Goal: Task Accomplishment & Management: Manage account settings

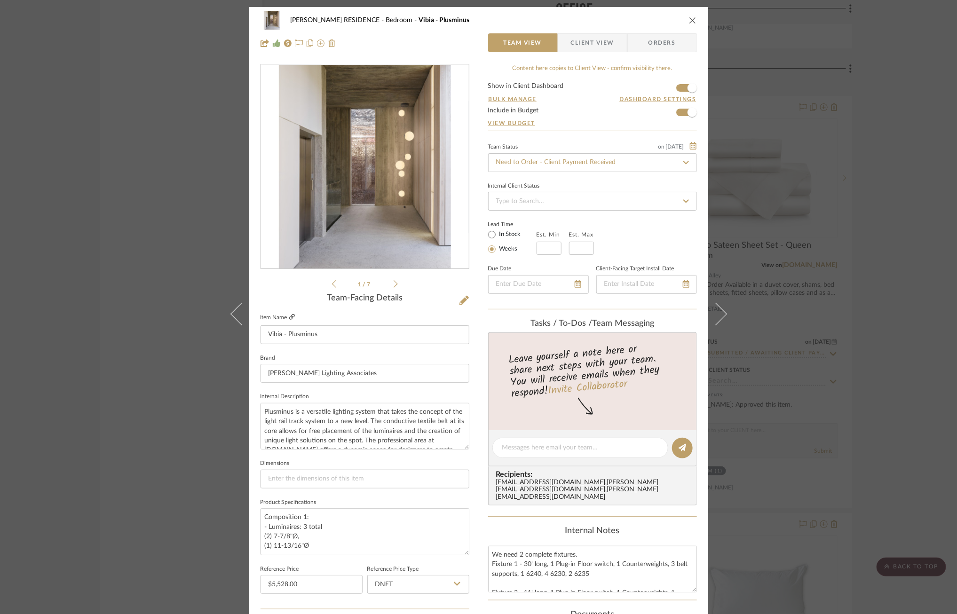
click at [289, 317] on icon at bounding box center [292, 317] width 6 height 6
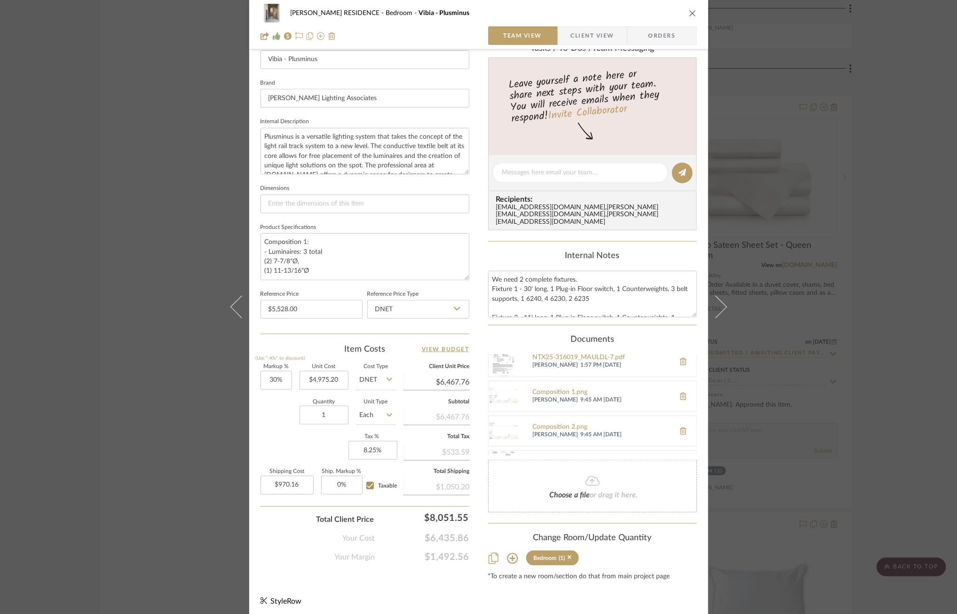
scroll to position [8, 0]
click at [562, 390] on div "Composition 1.png" at bounding box center [601, 394] width 137 height 8
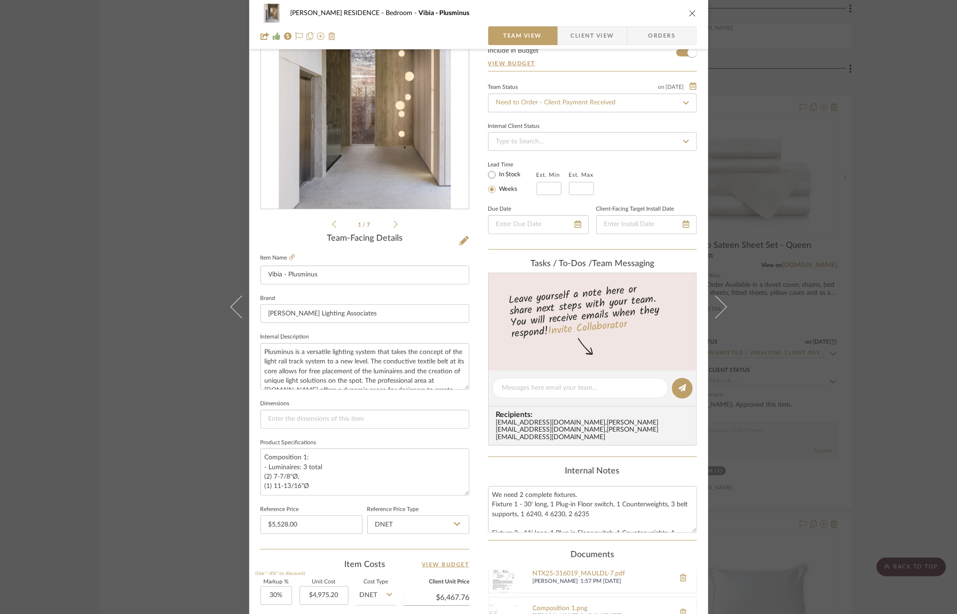
scroll to position [24, 0]
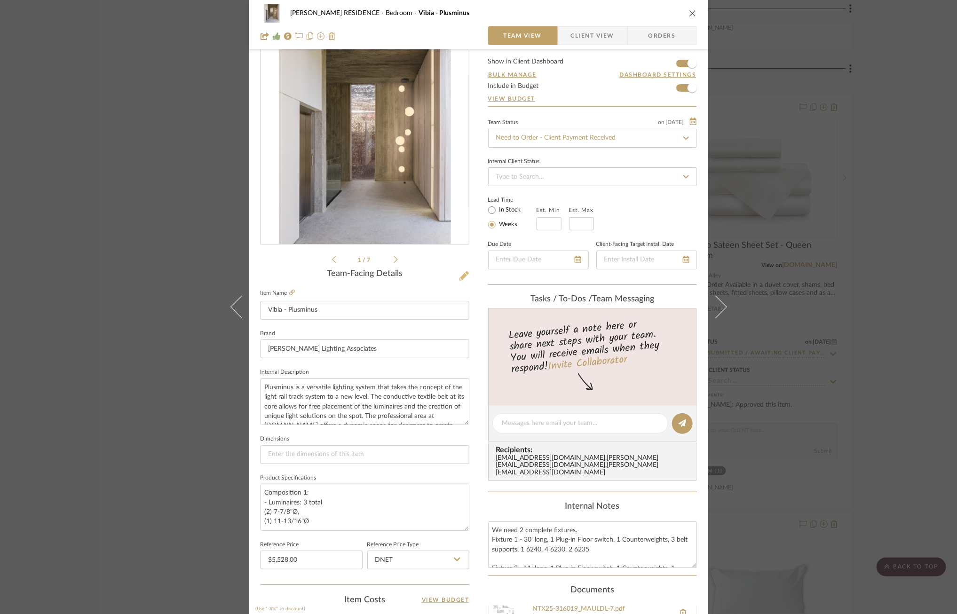
click at [459, 274] on icon at bounding box center [463, 275] width 9 height 9
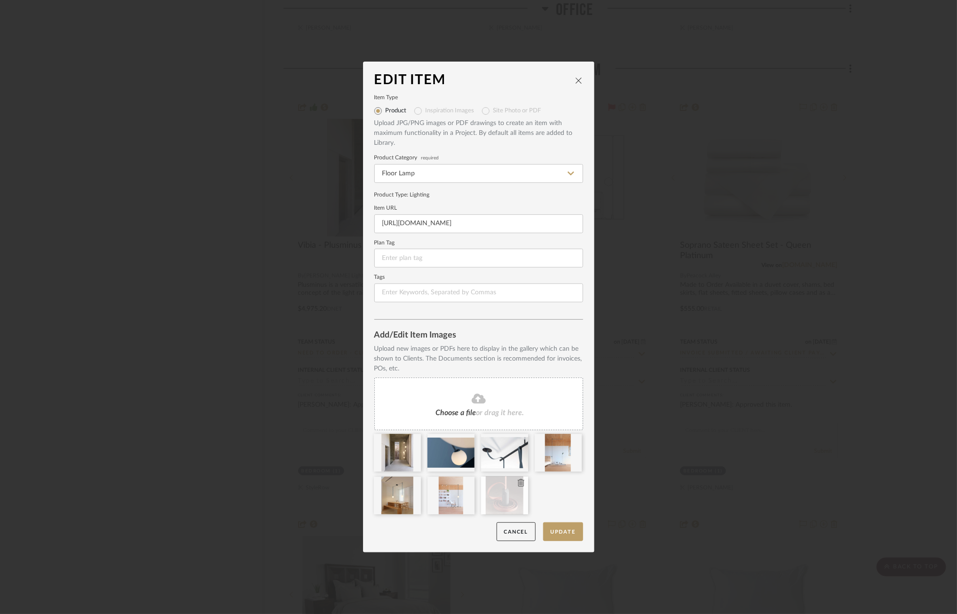
click at [518, 484] on icon at bounding box center [521, 483] width 7 height 8
click at [464, 484] on icon at bounding box center [467, 483] width 7 height 8
click at [411, 487] on fa-icon at bounding box center [414, 483] width 7 height 11
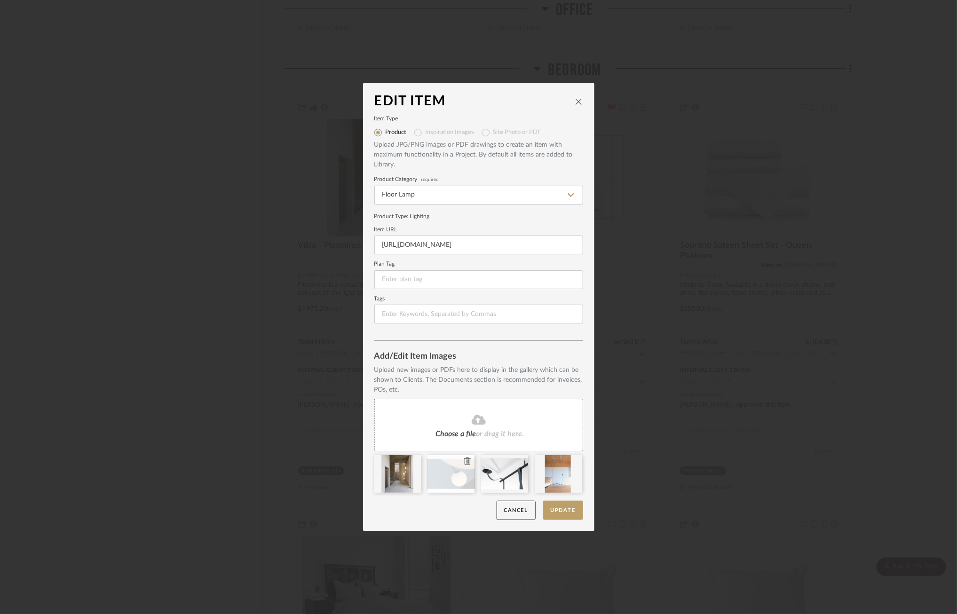
click at [465, 459] on icon at bounding box center [467, 462] width 7 height 8
click at [0, 0] on icon at bounding box center [0, 0] width 0 height 0
click at [456, 422] on fa-icon at bounding box center [479, 420] width 86 height 12
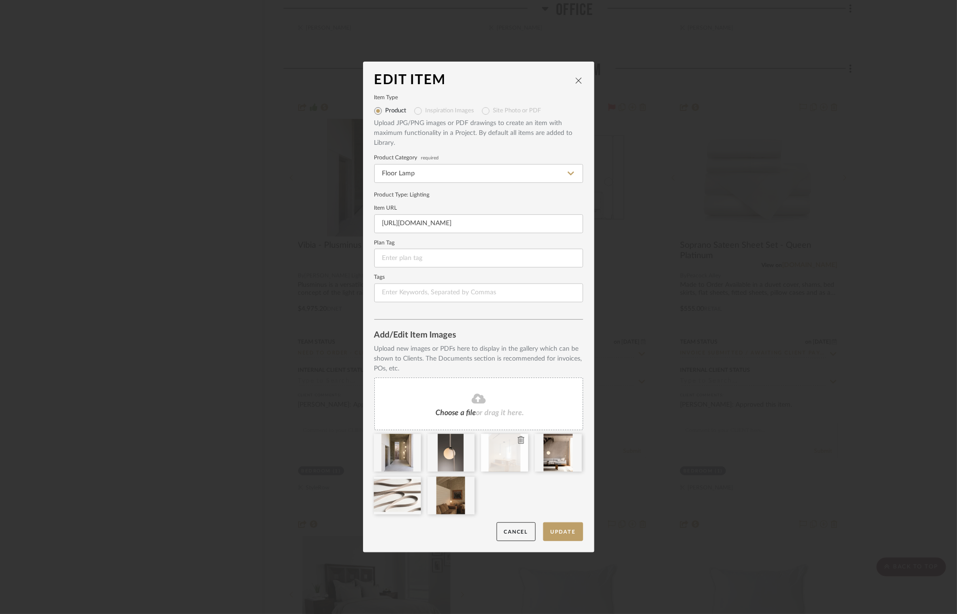
click at [520, 442] on icon at bounding box center [521, 440] width 7 height 8
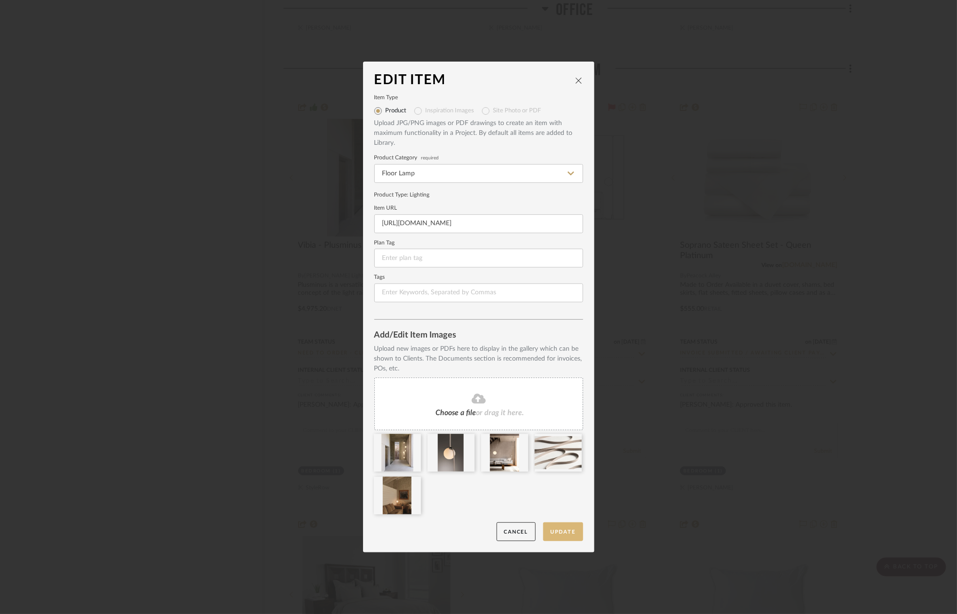
click at [562, 533] on button "Update" at bounding box center [563, 531] width 40 height 19
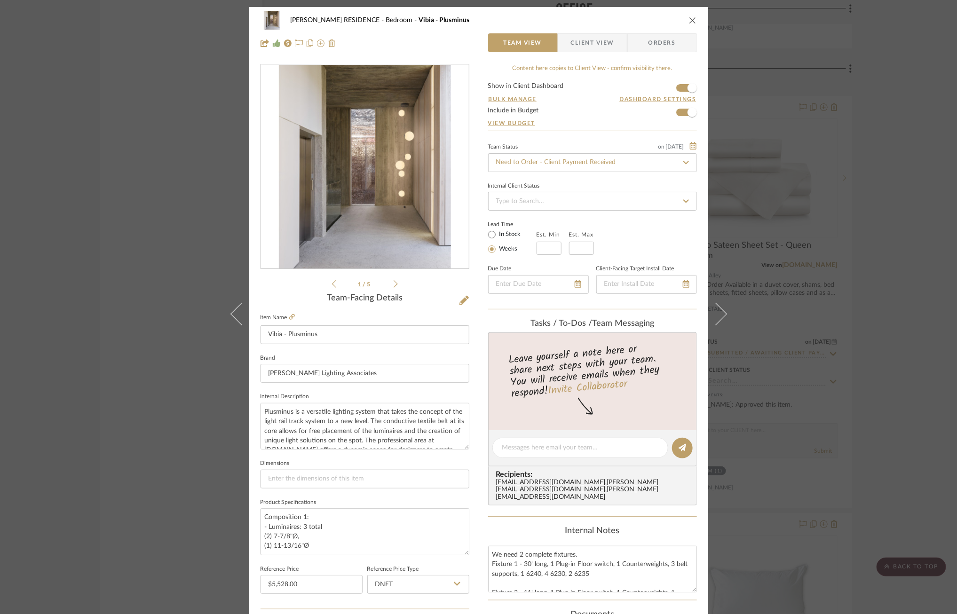
click at [394, 285] on icon at bounding box center [396, 284] width 4 height 8
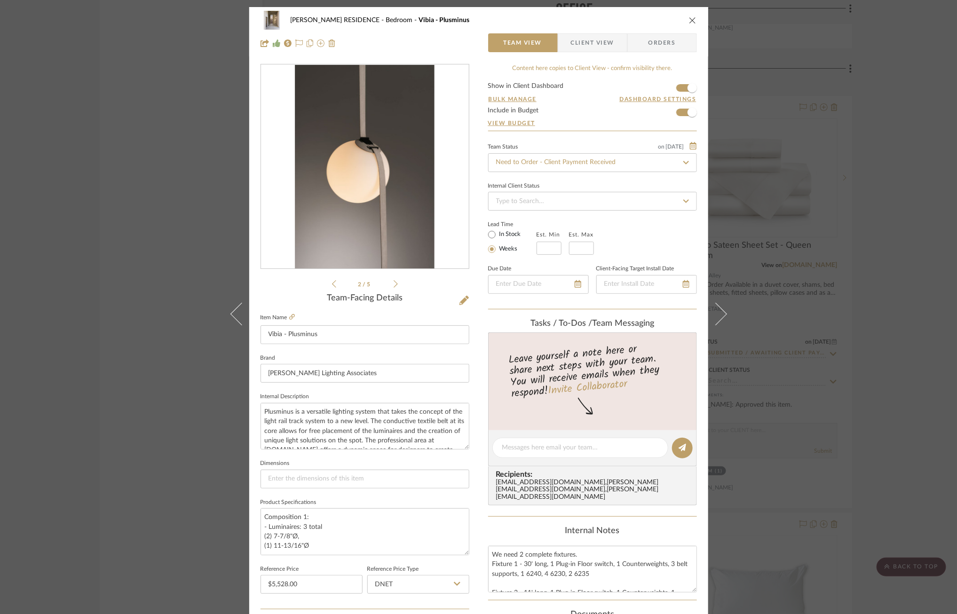
click at [394, 285] on icon at bounding box center [396, 284] width 4 height 8
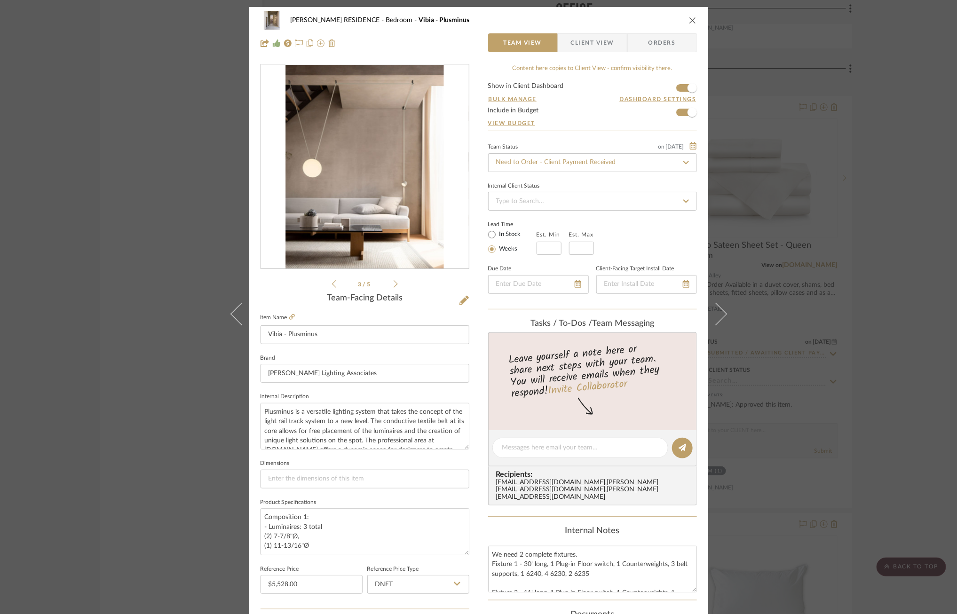
click at [394, 285] on icon at bounding box center [396, 284] width 4 height 8
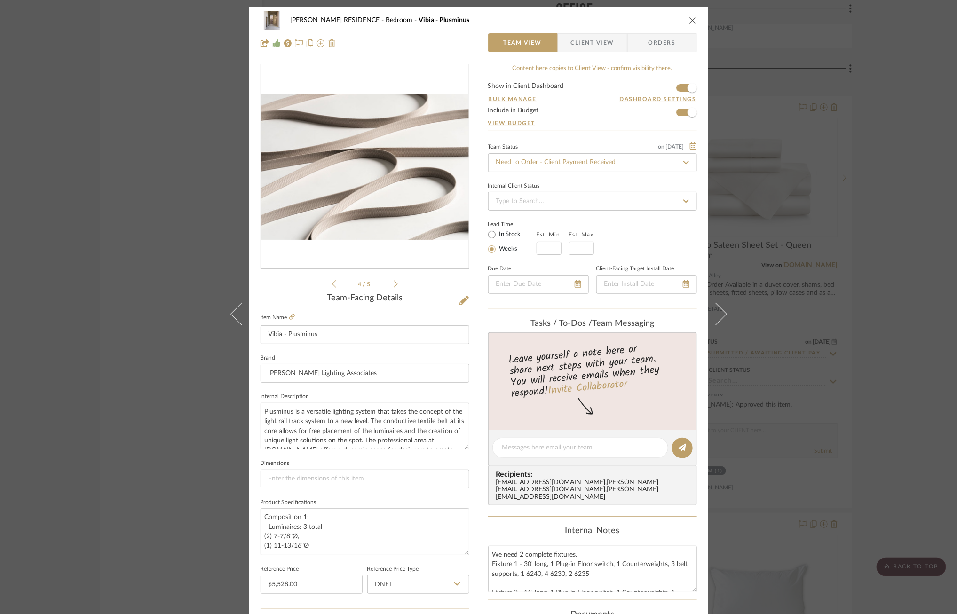
click at [394, 285] on icon at bounding box center [396, 284] width 4 height 8
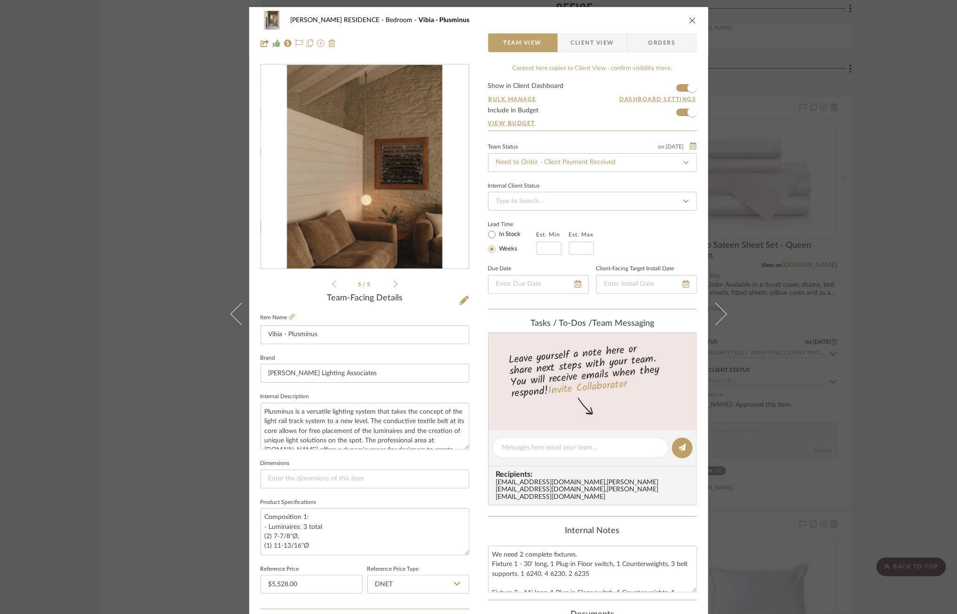
click at [394, 285] on icon at bounding box center [396, 284] width 4 height 8
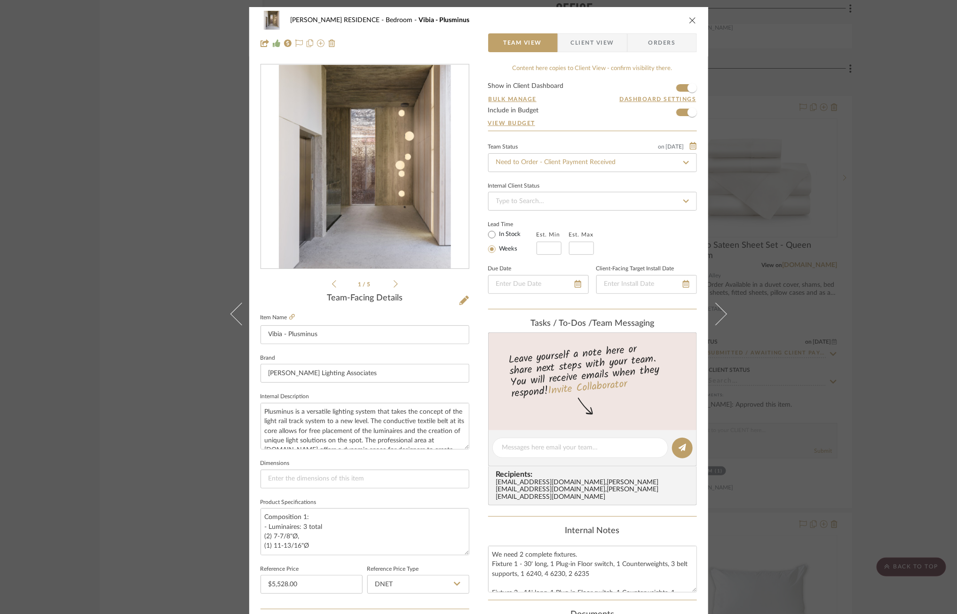
click at [394, 285] on icon at bounding box center [396, 284] width 4 height 8
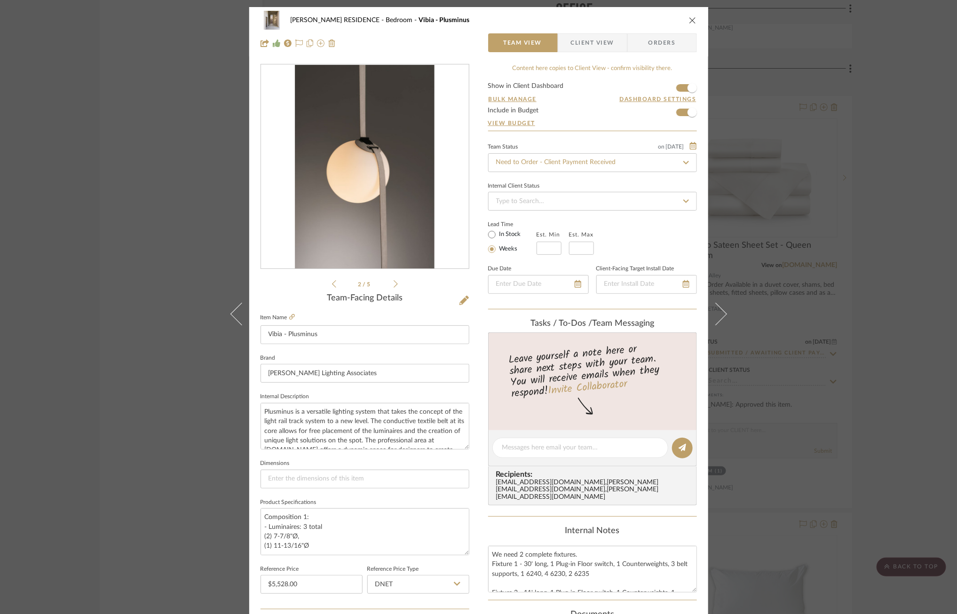
click at [144, 308] on div "YANOFSKY RESIDENCE Bedroom Vibia - Plusminus Team View Client View Orders 2 / 5…" at bounding box center [478, 307] width 957 height 614
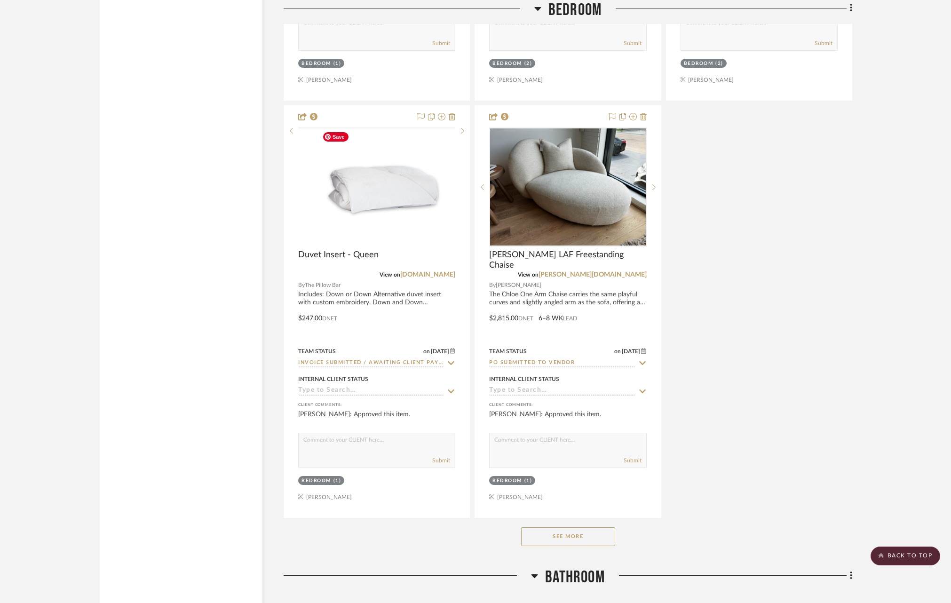
scroll to position [5900, 0]
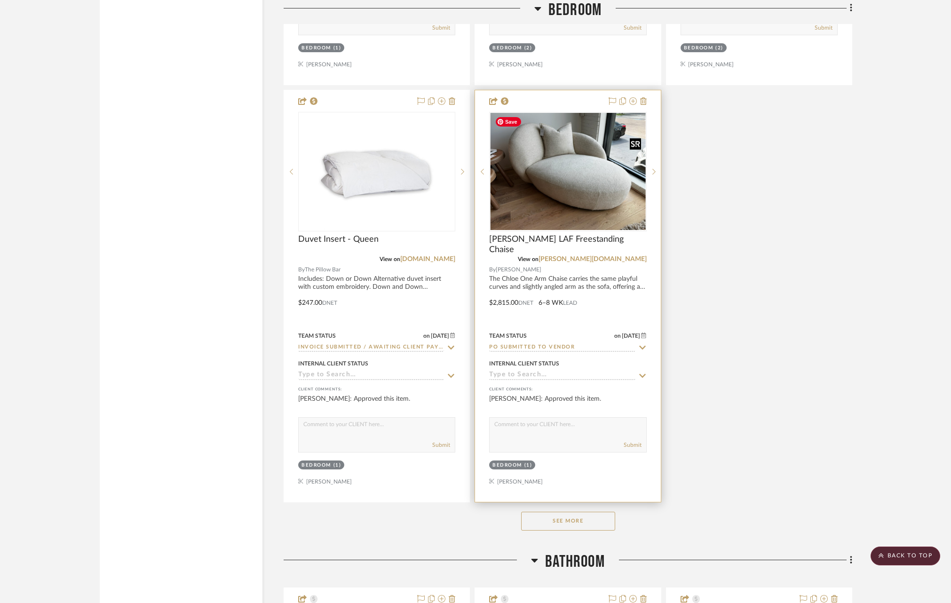
click at [0, 0] on img at bounding box center [0, 0] width 0 height 0
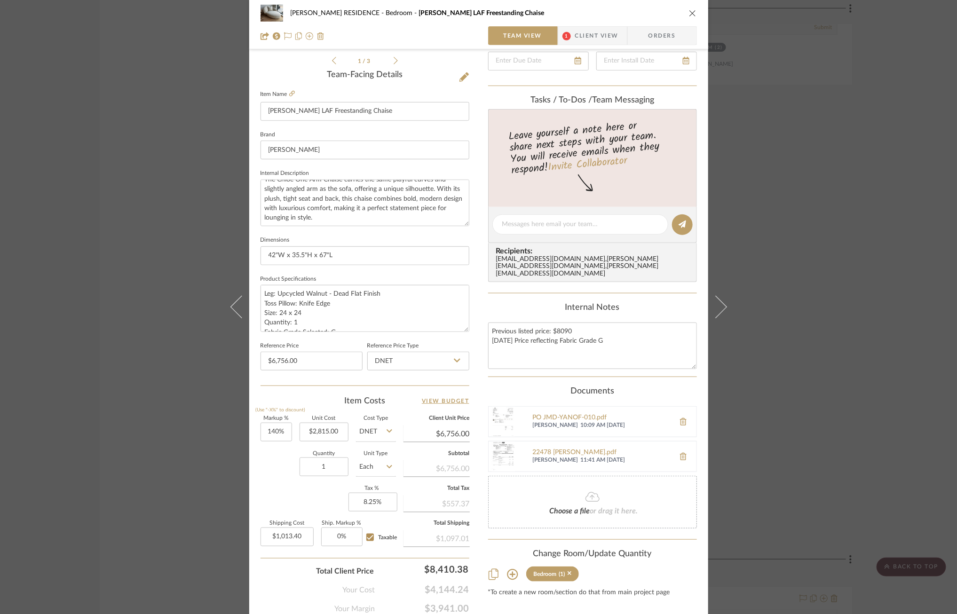
scroll to position [0, 0]
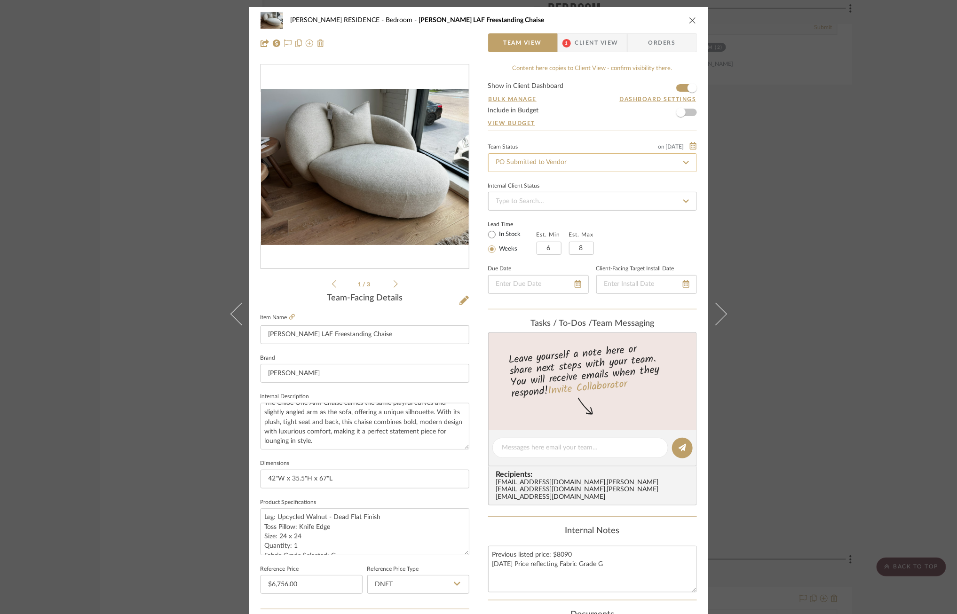
click at [609, 169] on input "PO Submitted to Vendor" at bounding box center [592, 162] width 209 height 19
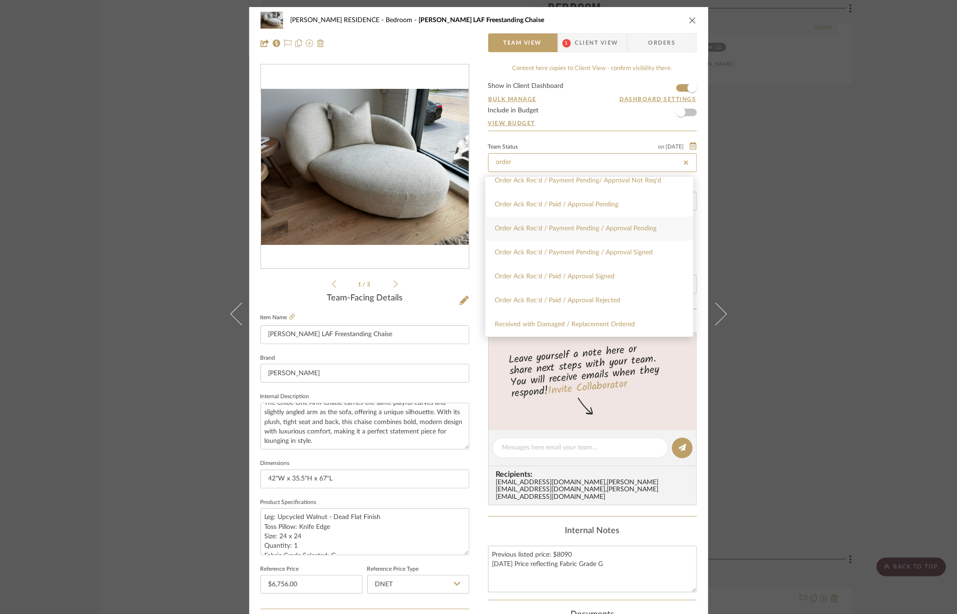
type input "order"
click at [589, 238] on div "Order Ack Rec'd / Payment Pending / Approval Pending" at bounding box center [589, 229] width 208 height 24
type input "[DATE]"
type input "Order Ack Rec'd / Payment Pending / Approval Pending"
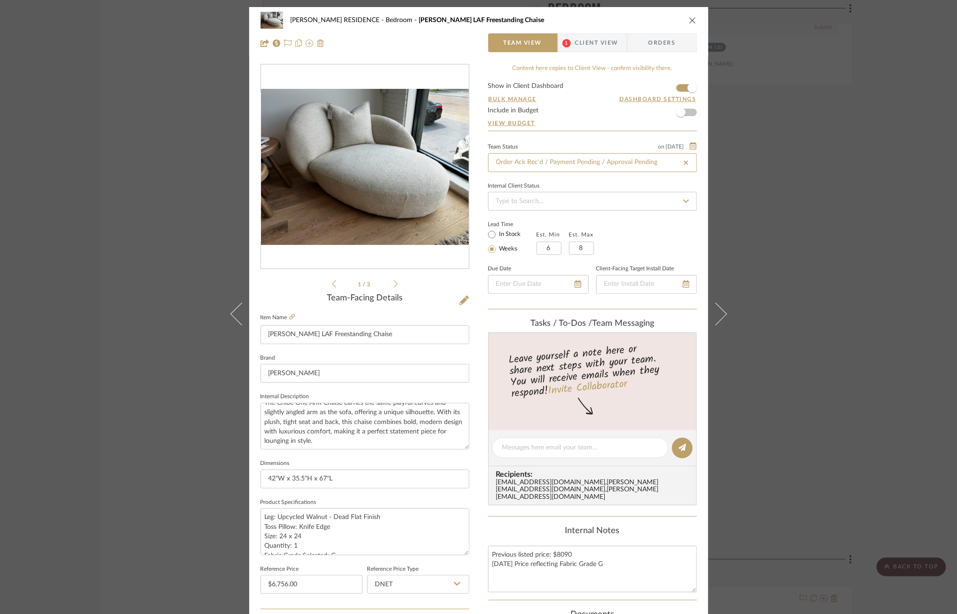
type input "[DATE]"
type input "Order Ack Rec'd / Payment Pending / Approval Pending"
click at [857, 206] on div "YANOFSKY RESIDENCE Bedroom Chloe LAF Freestanding Chaise Team View 1 Client Vie…" at bounding box center [478, 307] width 957 height 614
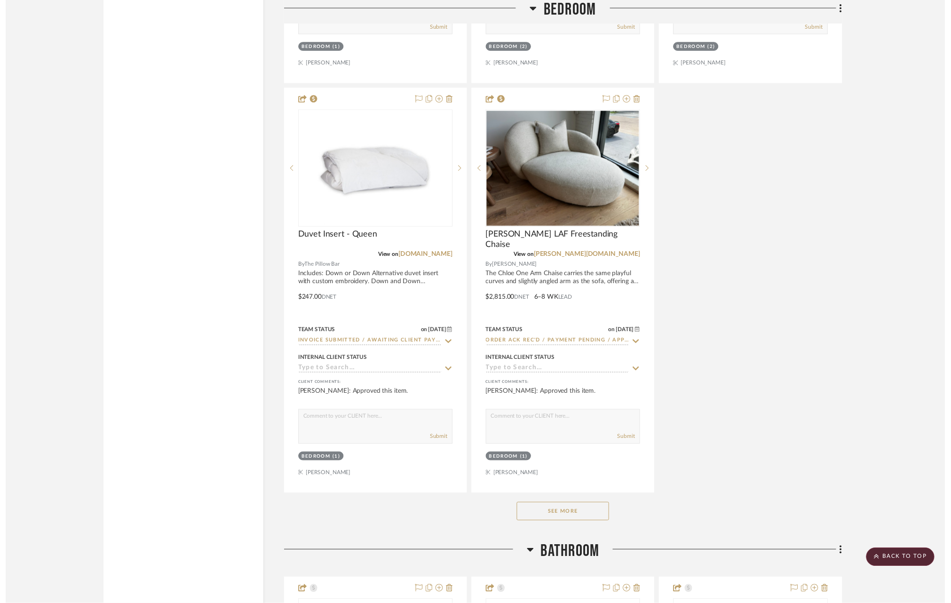
scroll to position [5900, 0]
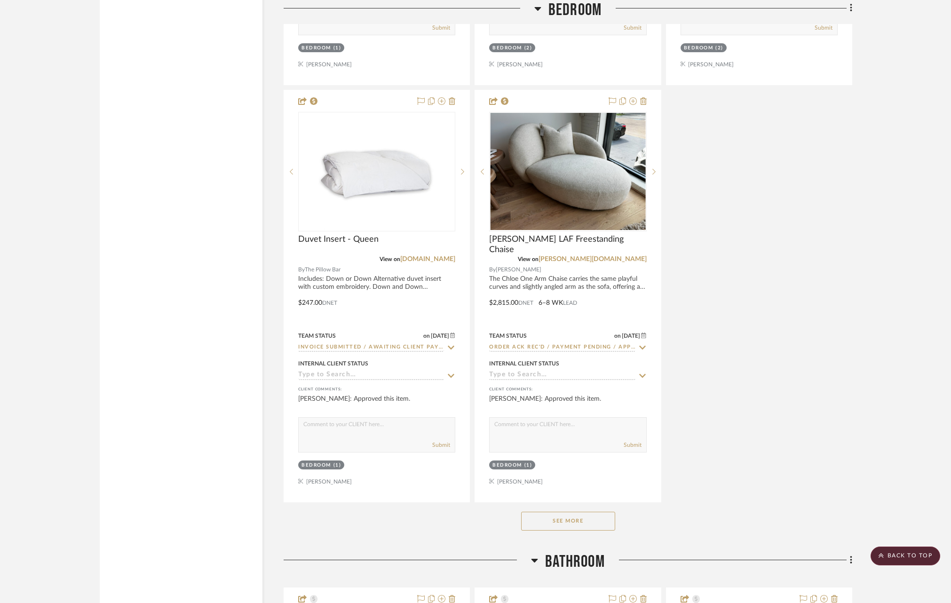
click at [580, 517] on button "See More" at bounding box center [568, 521] width 94 height 19
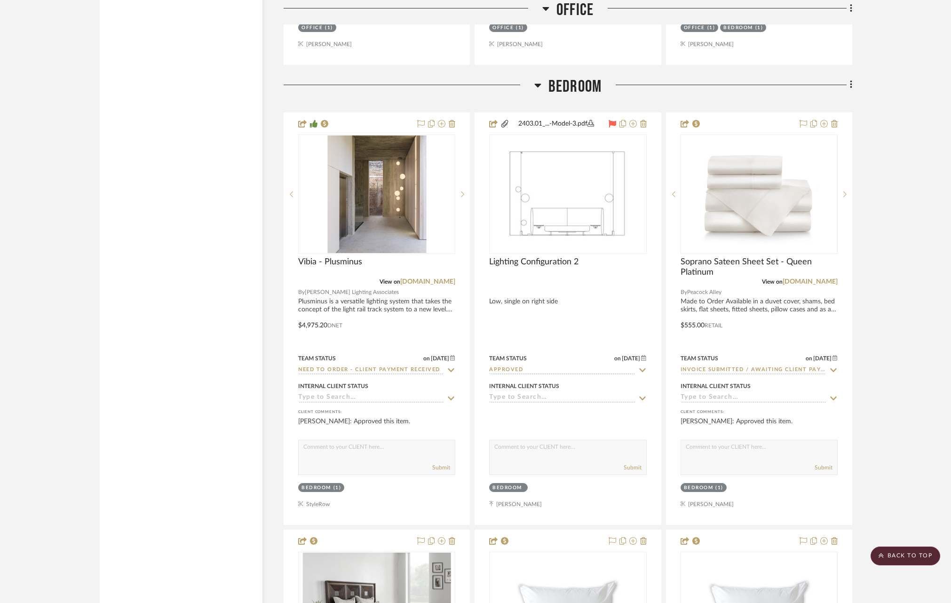
scroll to position [5043, 0]
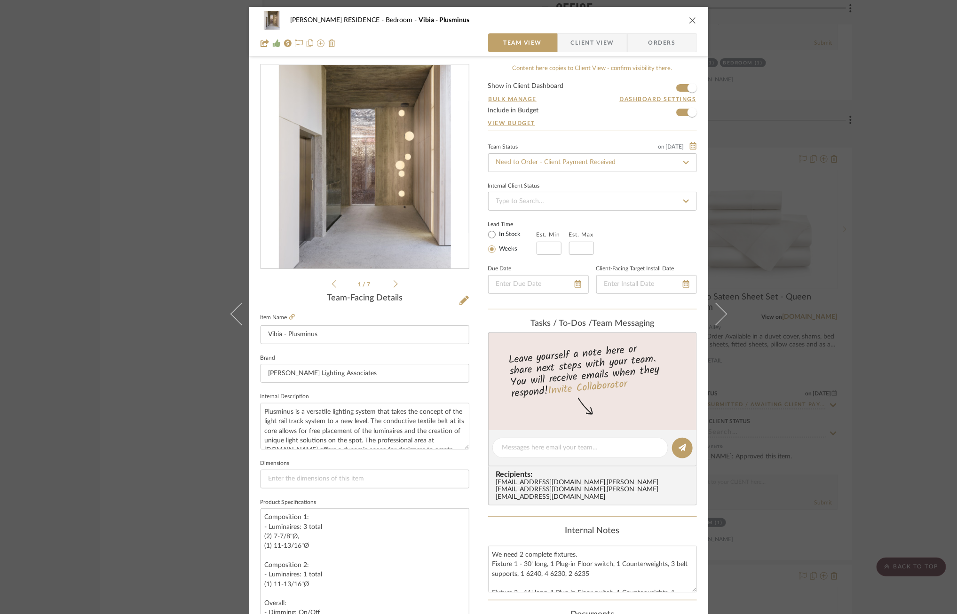
scroll to position [199, 0]
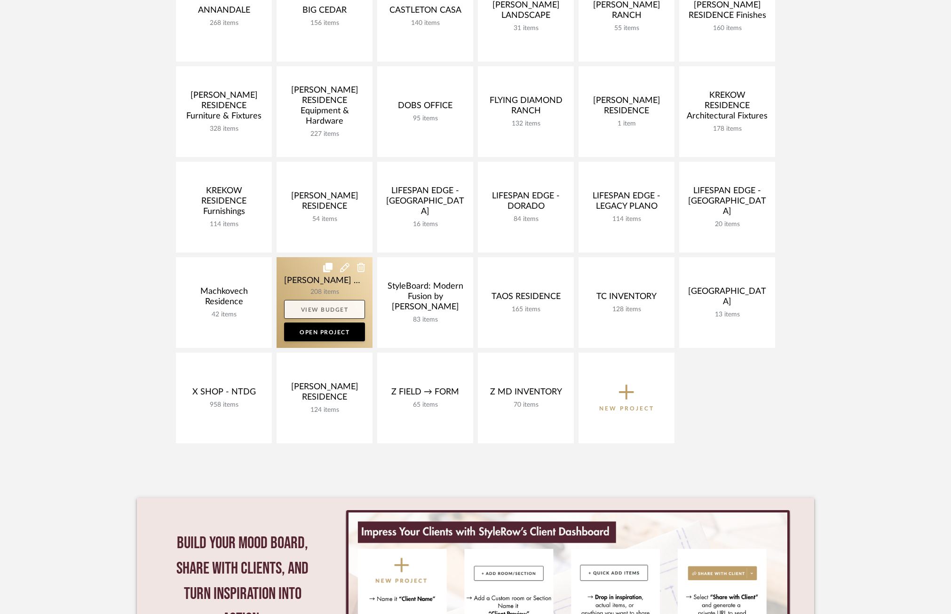
scroll to position [182, 0]
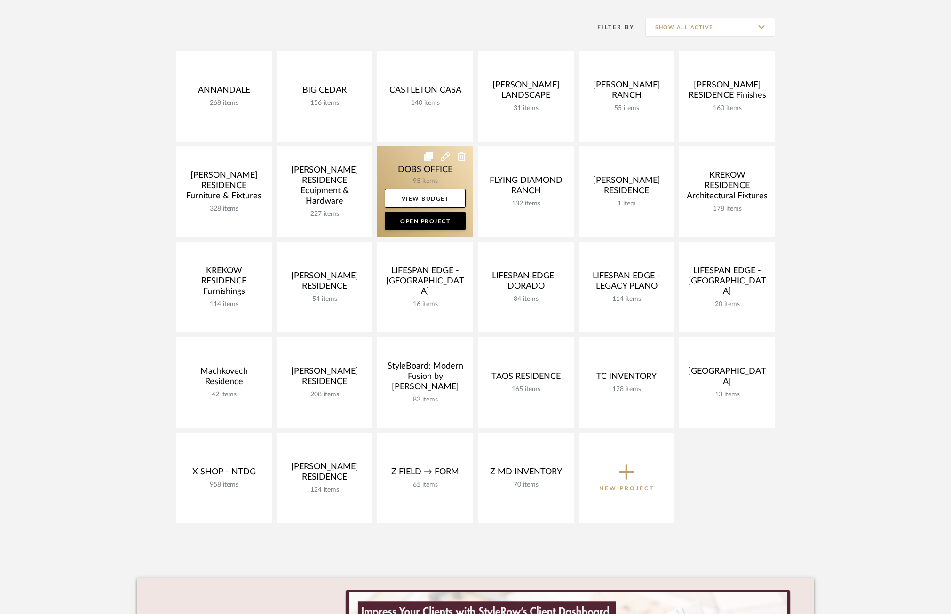
click at [393, 173] on link at bounding box center [425, 191] width 96 height 91
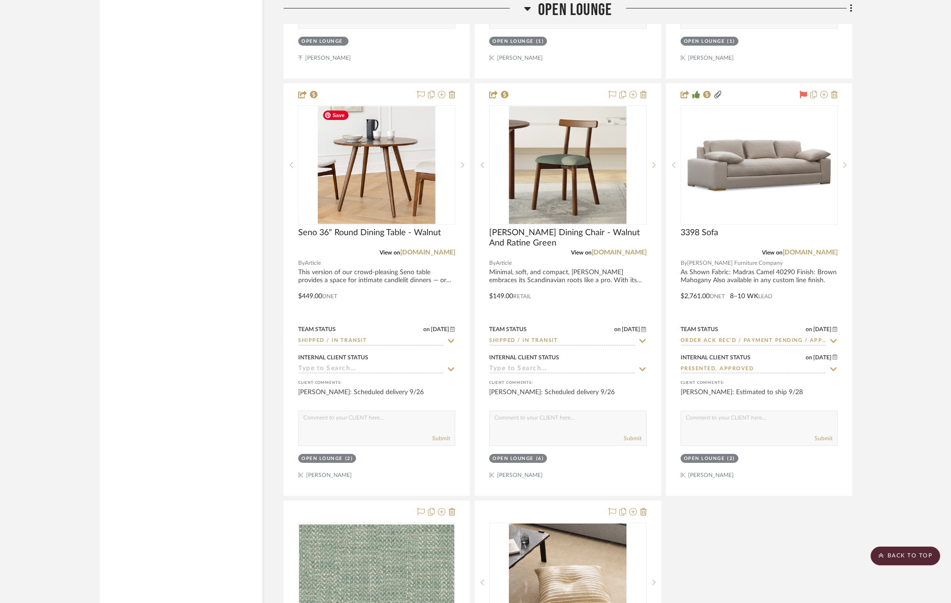
scroll to position [5628, 0]
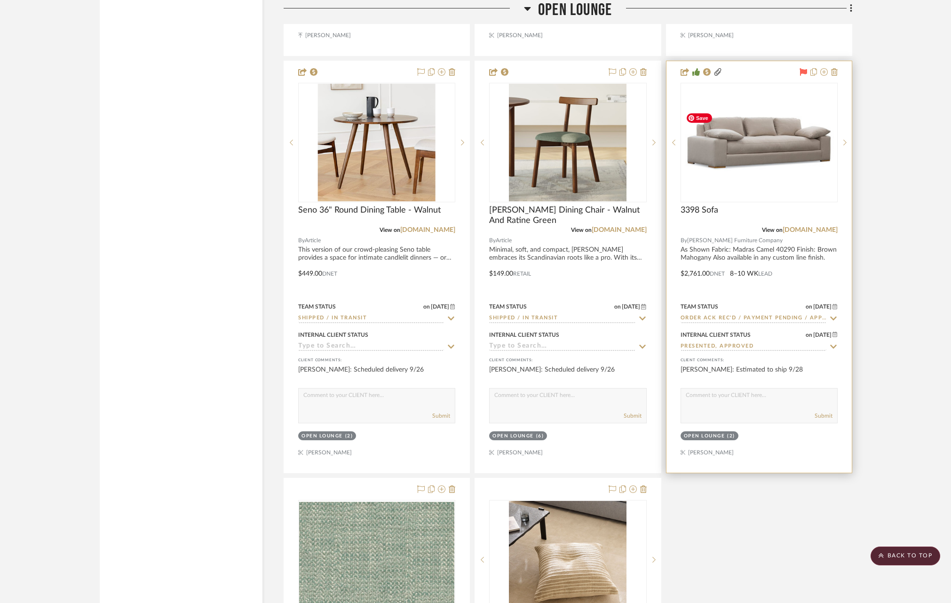
click at [0, 0] on img at bounding box center [0, 0] width 0 height 0
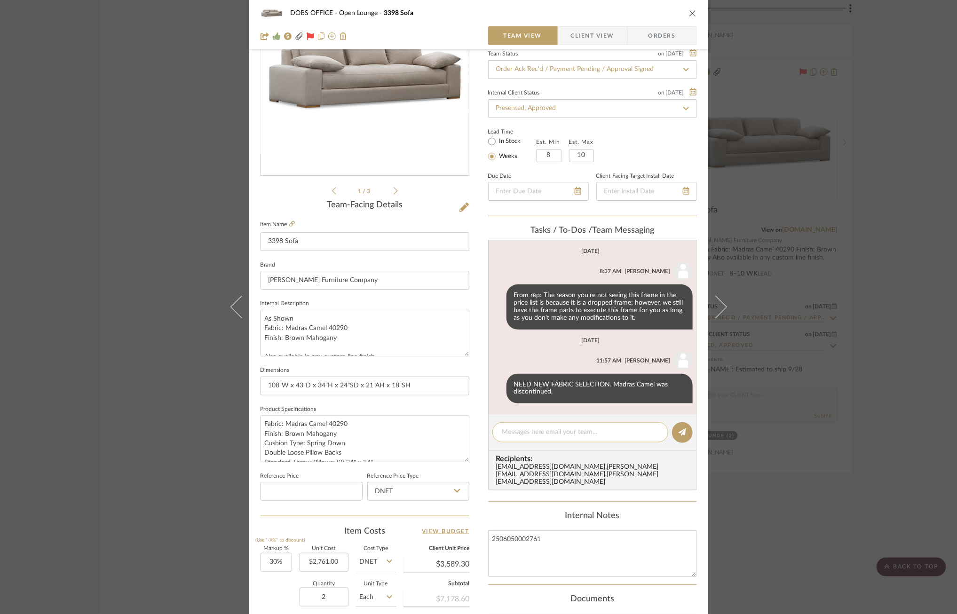
scroll to position [94, 0]
click at [591, 30] on span "Client View" at bounding box center [592, 35] width 43 height 19
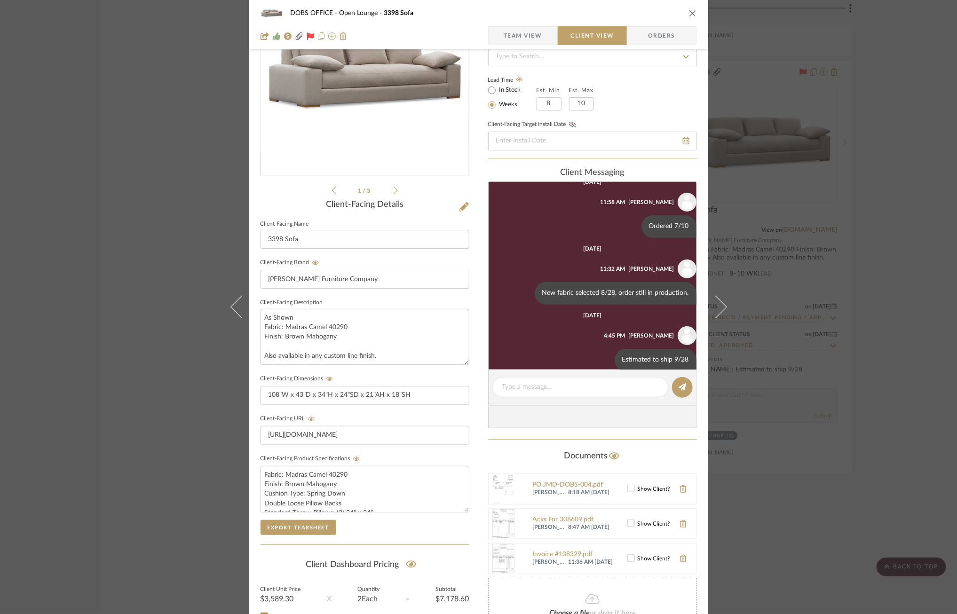
scroll to position [276, 0]
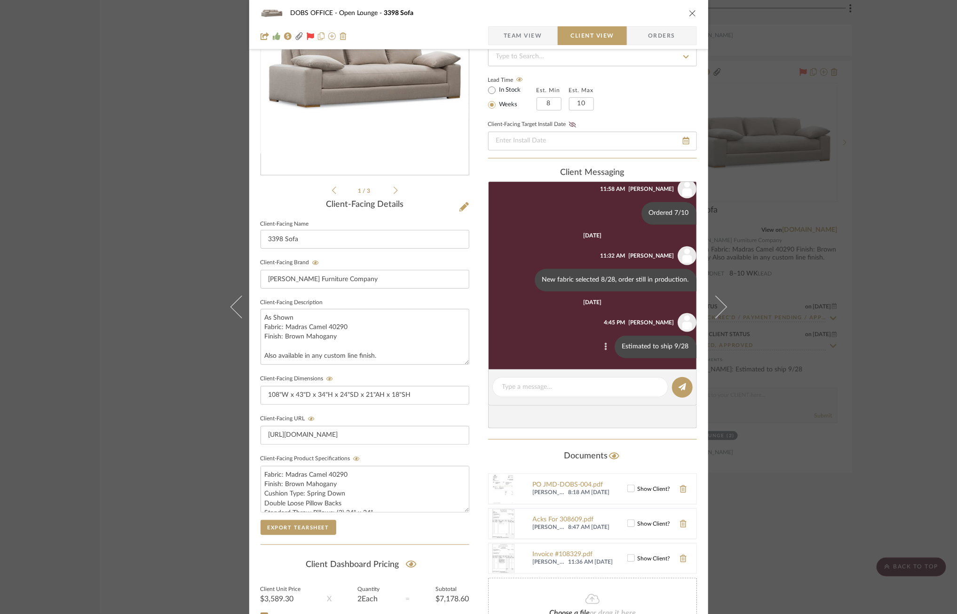
click at [604, 346] on icon at bounding box center [605, 347] width 2 height 8
click at [557, 337] on span "Edit Message" at bounding box center [555, 338] width 39 height 8
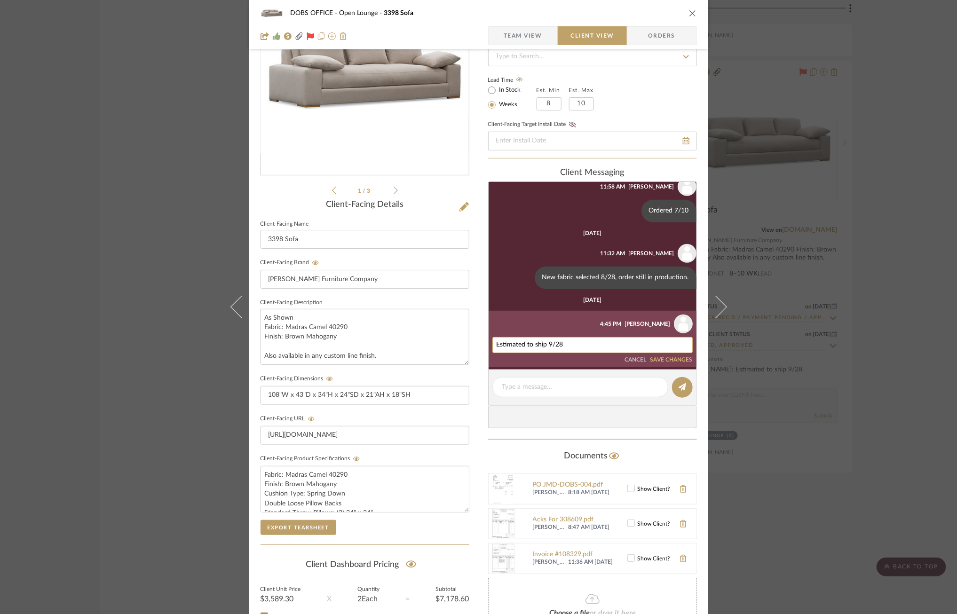
scroll to position [288, 0]
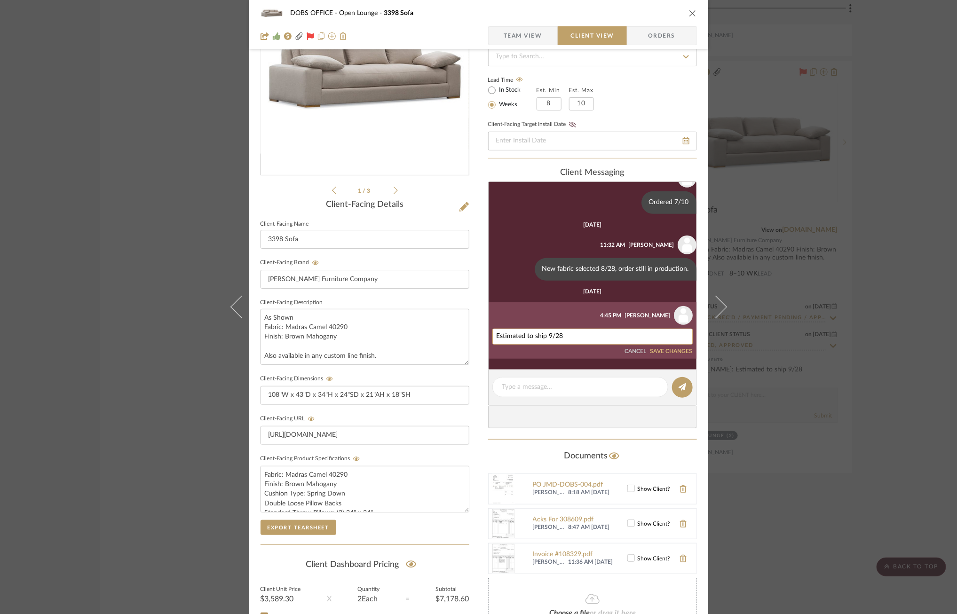
drag, startPoint x: 568, startPoint y: 336, endPoint x: 545, endPoint y: 337, distance: 22.6
click at [545, 337] on textarea "Estimated to ship 9/28" at bounding box center [593, 337] width 192 height 8
type textarea "Estimated to ship 10/13"
click at [655, 355] on button "SAVE CHANGES" at bounding box center [671, 351] width 42 height 7
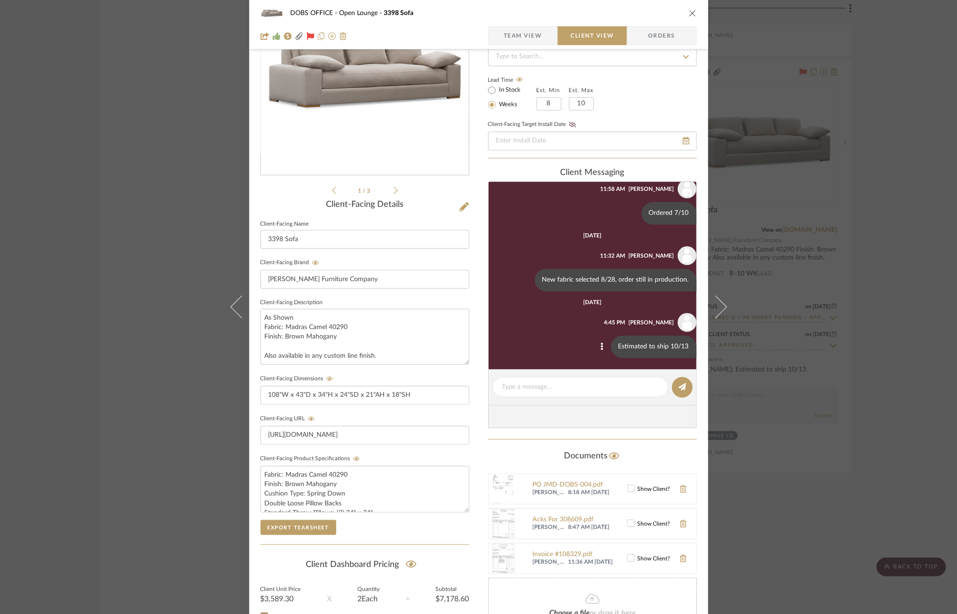
click at [93, 322] on div "DOBS OFFICE Open Lounge 3398 Sofa Team View Client View Orders 2502_DOB...e OPT…" at bounding box center [478, 307] width 957 height 614
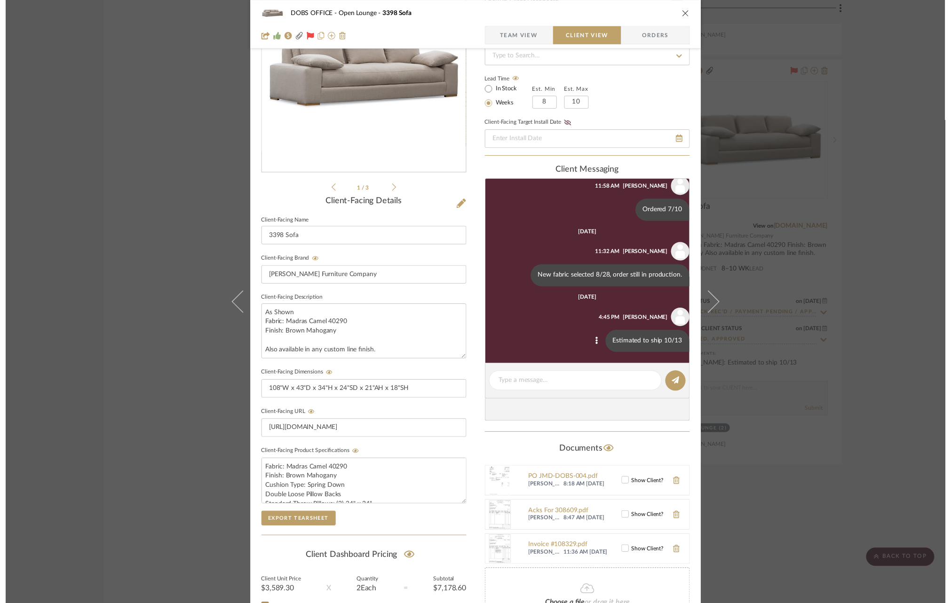
scroll to position [5628, 0]
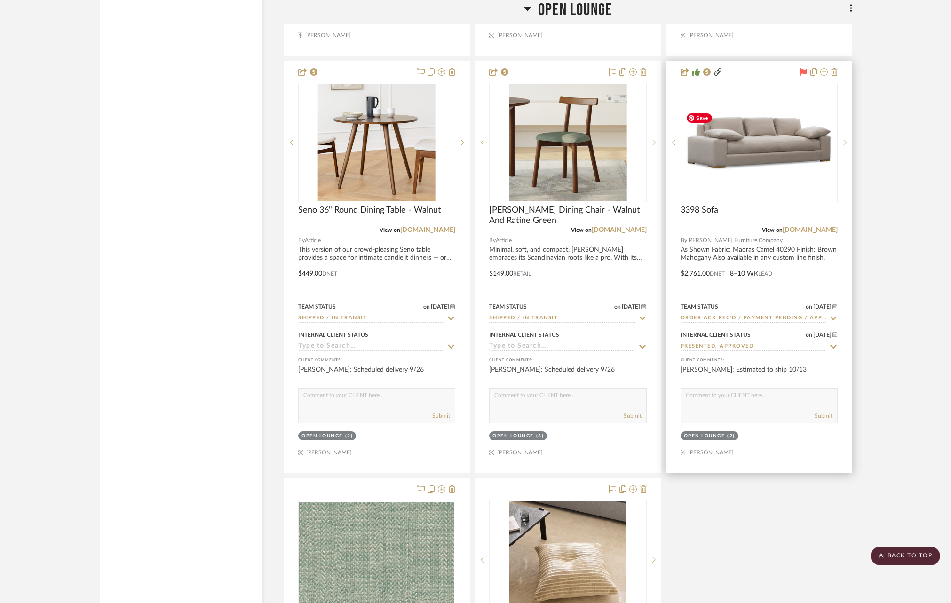
click at [758, 148] on img "0" at bounding box center [758, 142] width 155 height 67
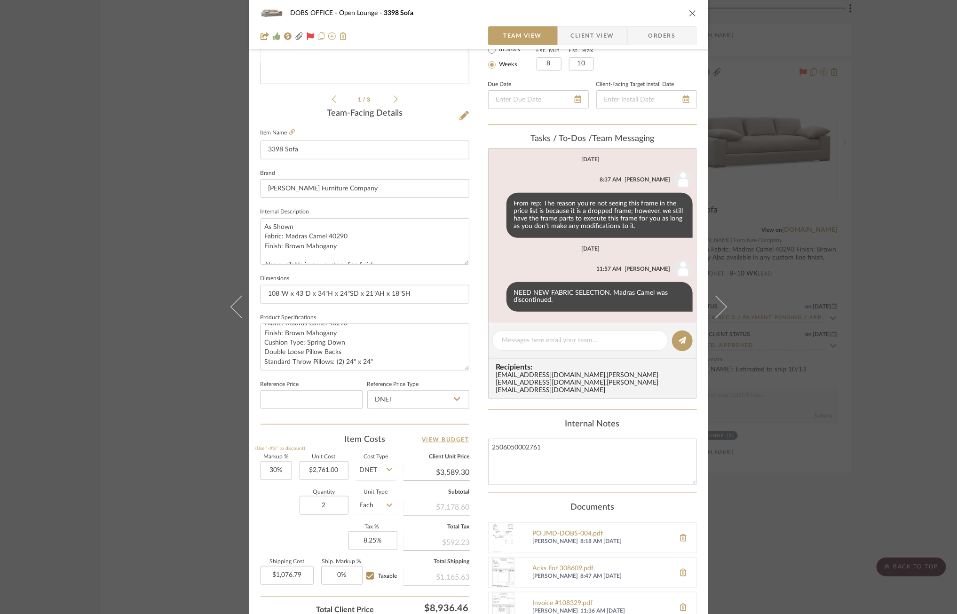
scroll to position [0, 0]
click at [153, 136] on div "DOBS OFFICE Open Lounge 3398 Sofa Team View Client View Orders 2502_DOB...e OPT…" at bounding box center [478, 307] width 957 height 614
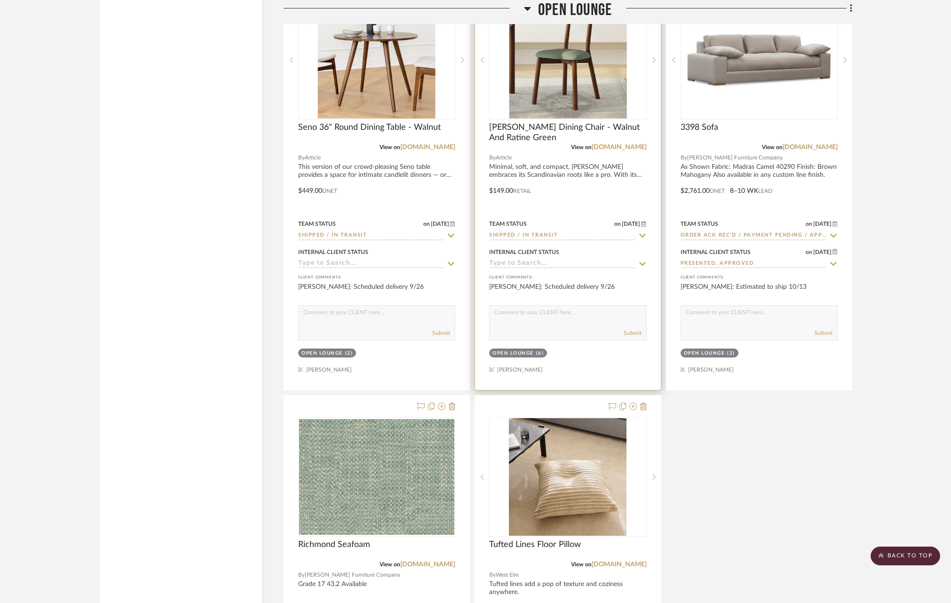
scroll to position [5694, 0]
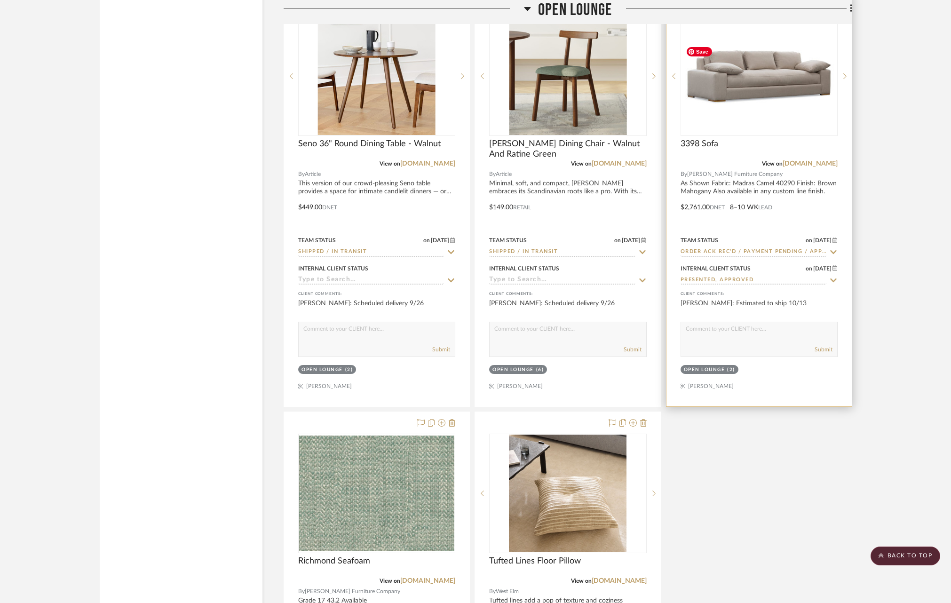
click at [778, 90] on img "0" at bounding box center [758, 76] width 155 height 67
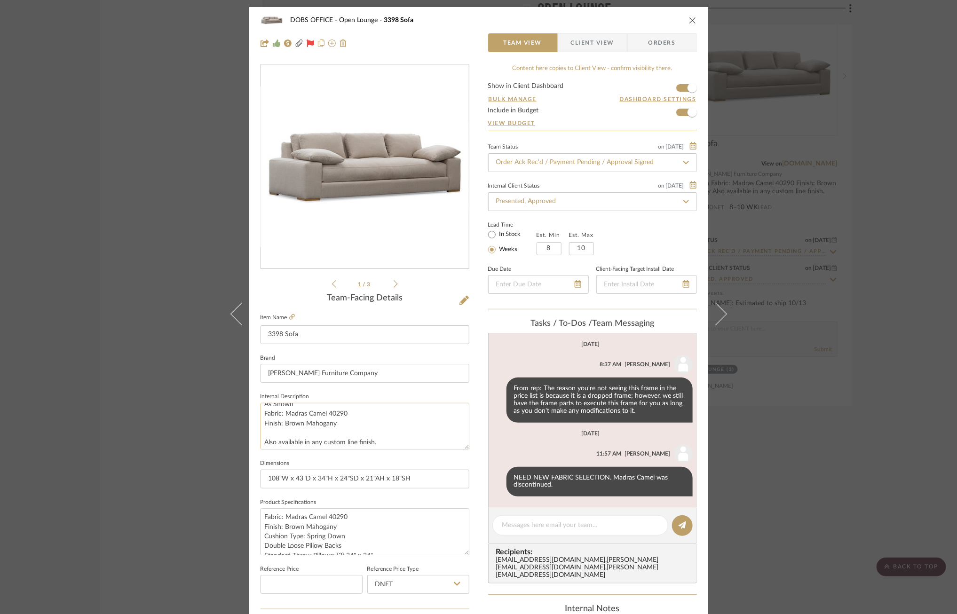
scroll to position [9, 0]
drag, startPoint x: 348, startPoint y: 521, endPoint x: 283, endPoint y: 521, distance: 65.4
click at [283, 521] on textarea "Fabric: Madras Camel 40290 Finish: Brown Mahogany Cushion Type: Spring Down Dou…" at bounding box center [365, 531] width 209 height 47
type textarea "Fabric: Changed to Richmond Seafoam Finish: Brown Mahogany Cushion Type: Spring…"
click at [347, 442] on textarea "As Shown Fabric: Madras Camel 40290 Finish: Brown Mahogany Also available in an…" at bounding box center [365, 426] width 209 height 47
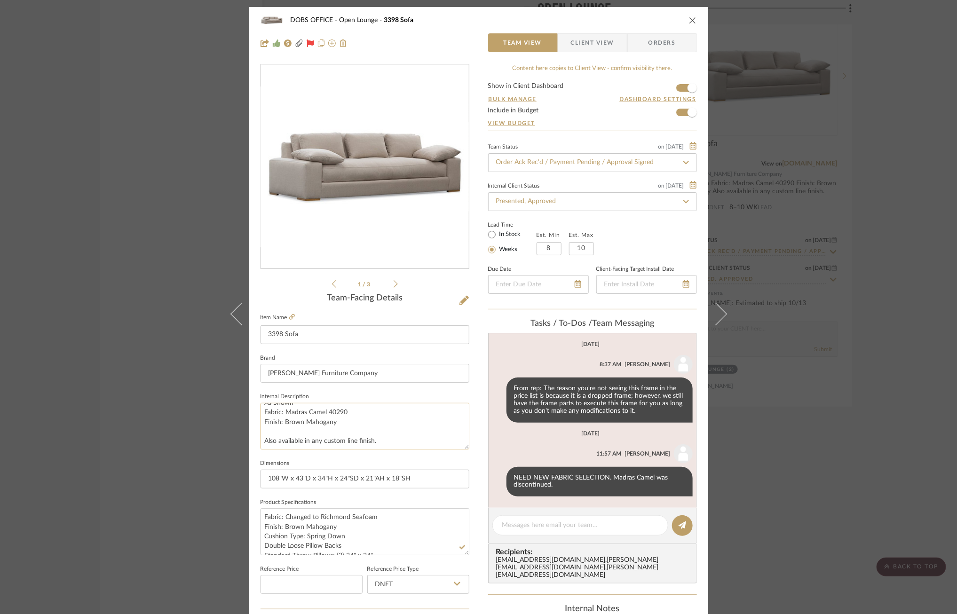
scroll to position [0, 0]
drag, startPoint x: 347, startPoint y: 433, endPoint x: 261, endPoint y: 402, distance: 90.6
click at [261, 402] on fieldset "Internal Description As Shown Fabric: Madras Camel 40290 Finish: Brown Mahogany…" at bounding box center [365, 419] width 209 height 59
type textarea "Also available in any custom line finish."
click at [299, 458] on fieldset "Dimensions 108"W x 43"D x 34"H x 24"SD x 21"AH x 18"SH" at bounding box center [365, 473] width 209 height 32
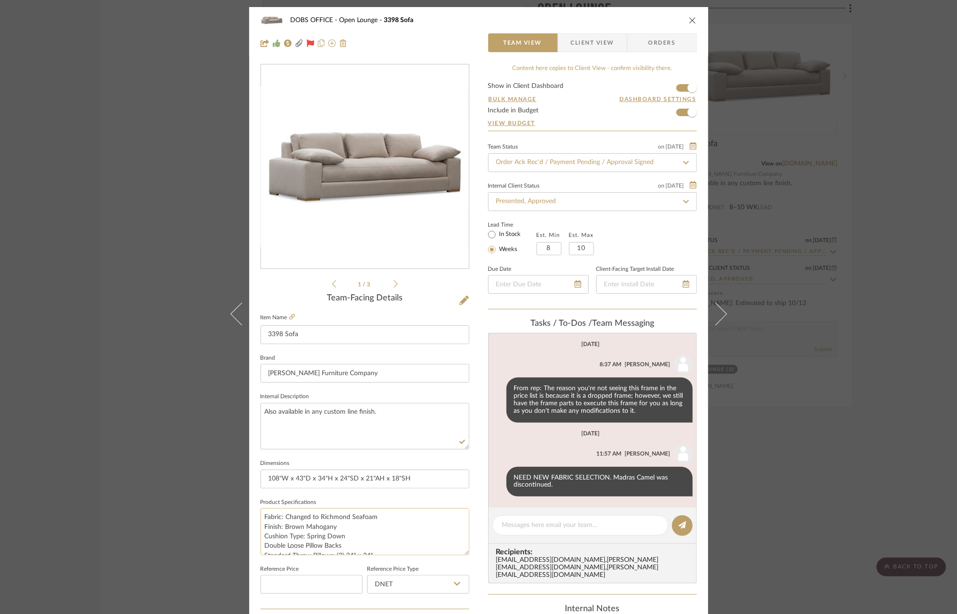
scroll to position [9, 0]
click at [468, 496] on div "DOBS OFFICE Open Lounge 3398 Sofa Team View Client View Orders 2502_DOB...e OPT…" at bounding box center [478, 488] width 459 height 963
click at [794, 386] on div "DOBS OFFICE Open Lounge 3398 Sofa Team View Client View Orders 2502_DOB...e OPT…" at bounding box center [478, 307] width 957 height 614
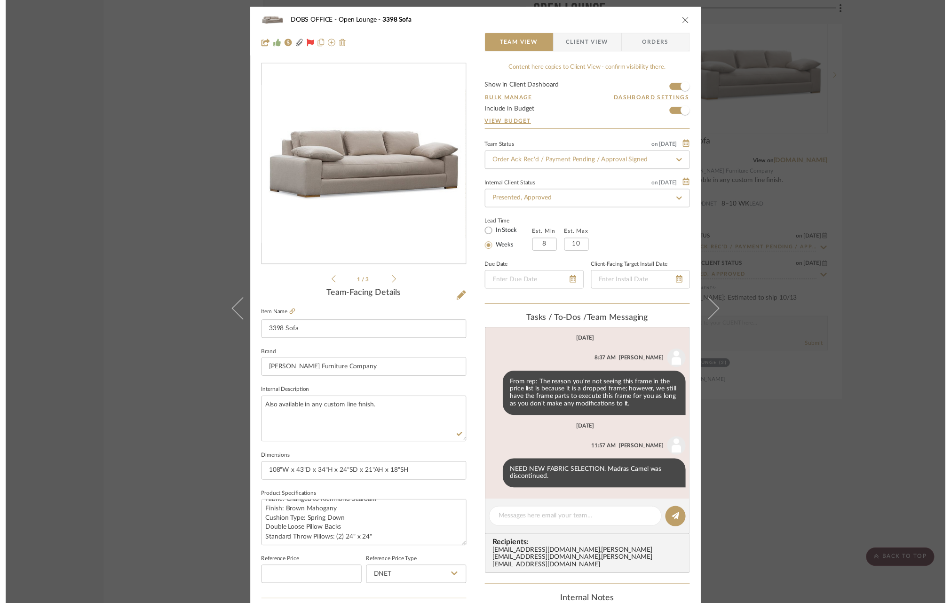
scroll to position [5694, 0]
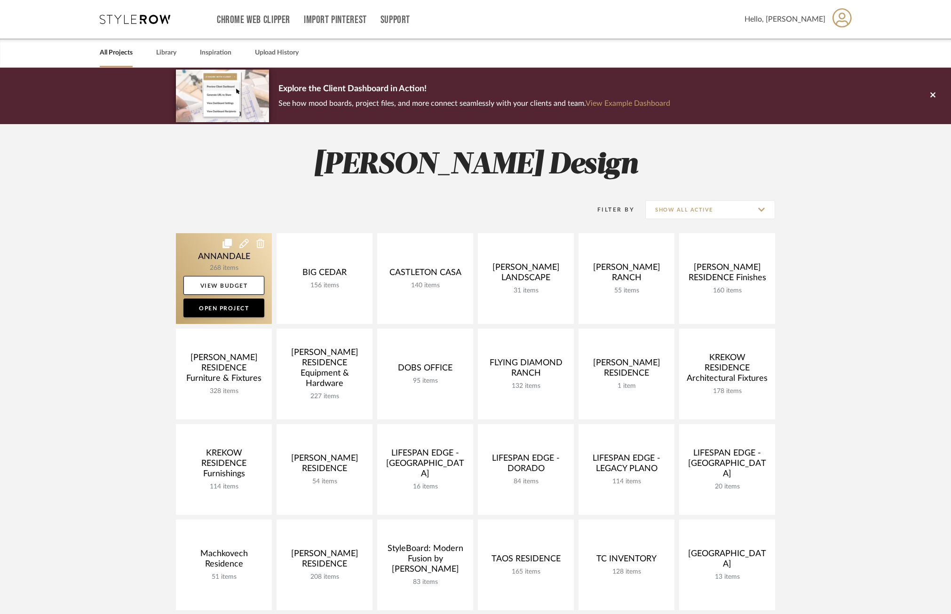
click at [196, 255] on link at bounding box center [224, 278] width 96 height 91
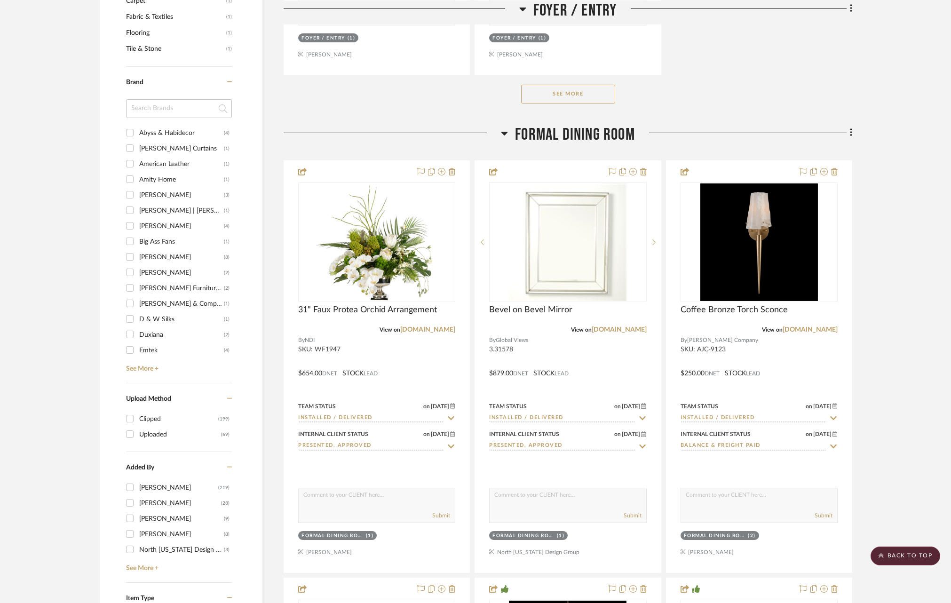
scroll to position [1429, 0]
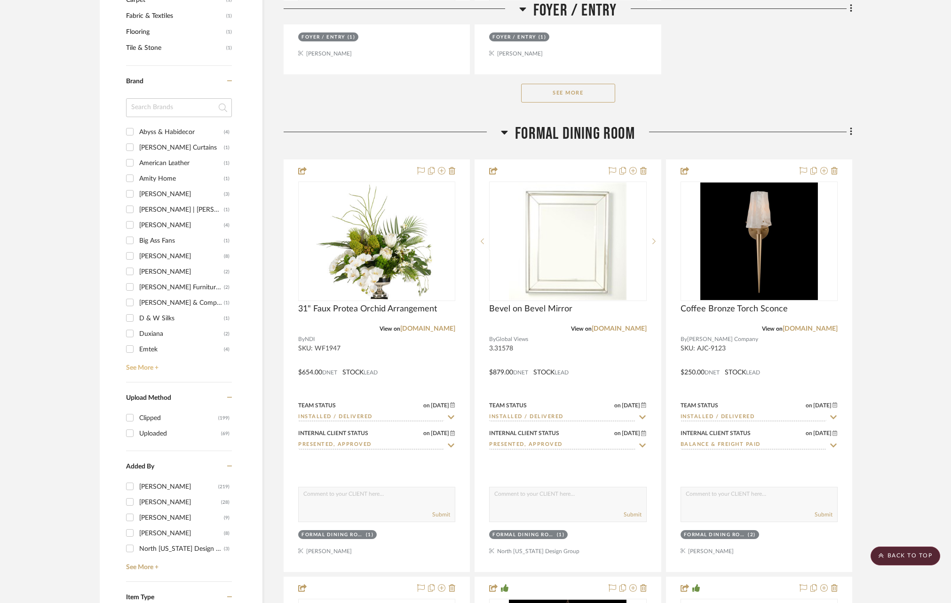
click at [139, 363] on link "See More +" at bounding box center [178, 364] width 108 height 15
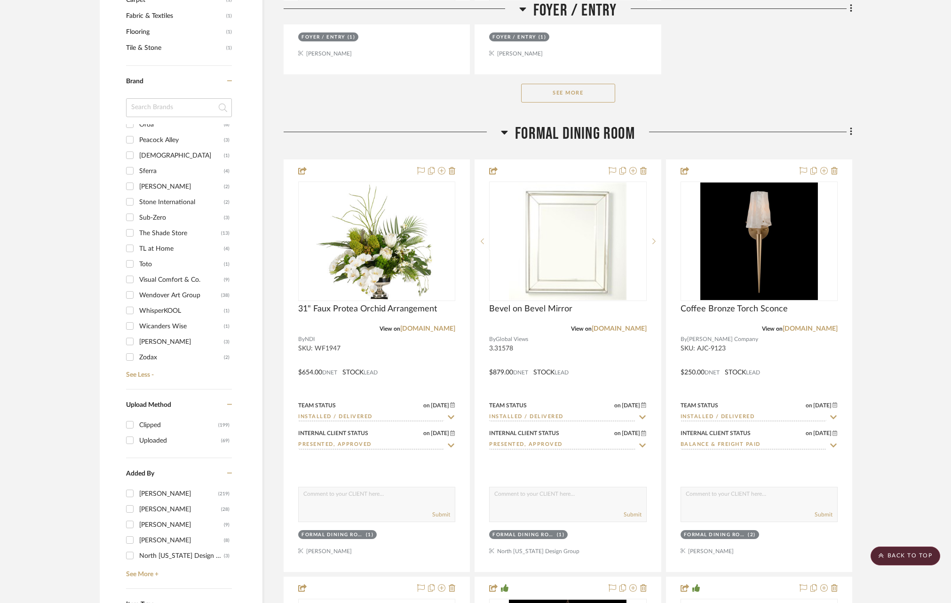
click at [160, 272] on div "Visual Comfort & Co." at bounding box center [181, 279] width 85 height 15
click at [137, 272] on input "Visual Comfort & Co. (9)" at bounding box center [129, 279] width 15 height 15
checkbox input "true"
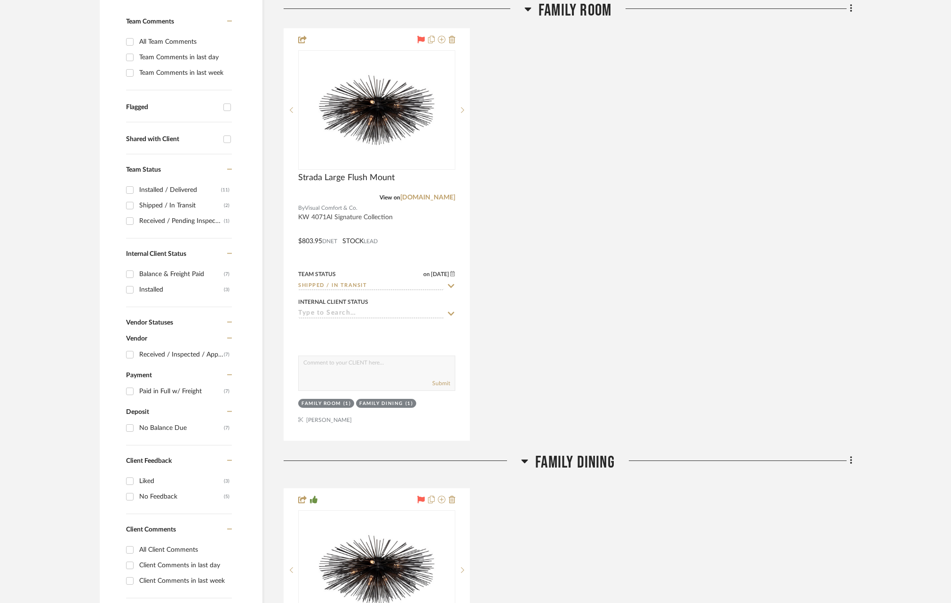
scroll to position [247, 0]
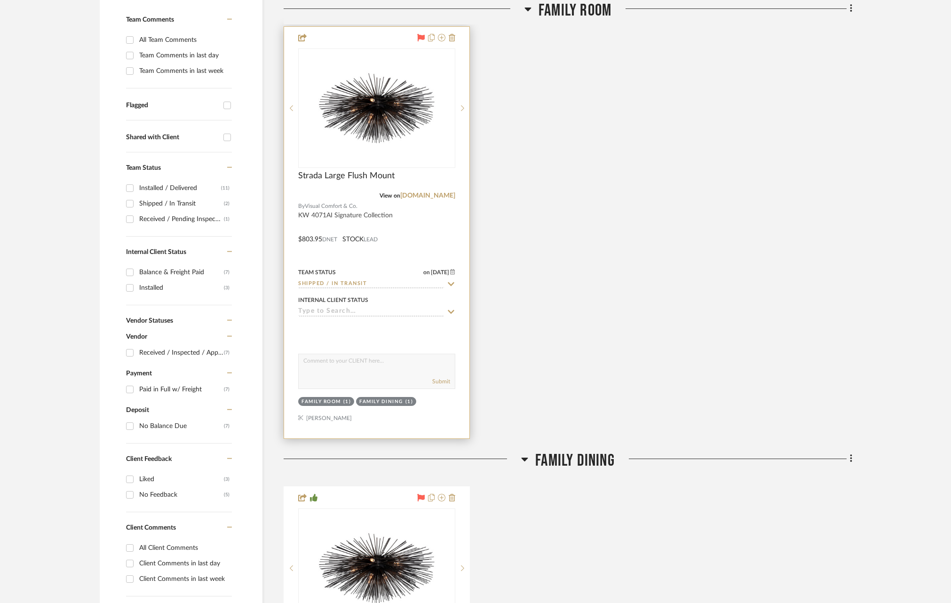
click at [451, 283] on icon at bounding box center [451, 284] width 8 height 8
type input "e"
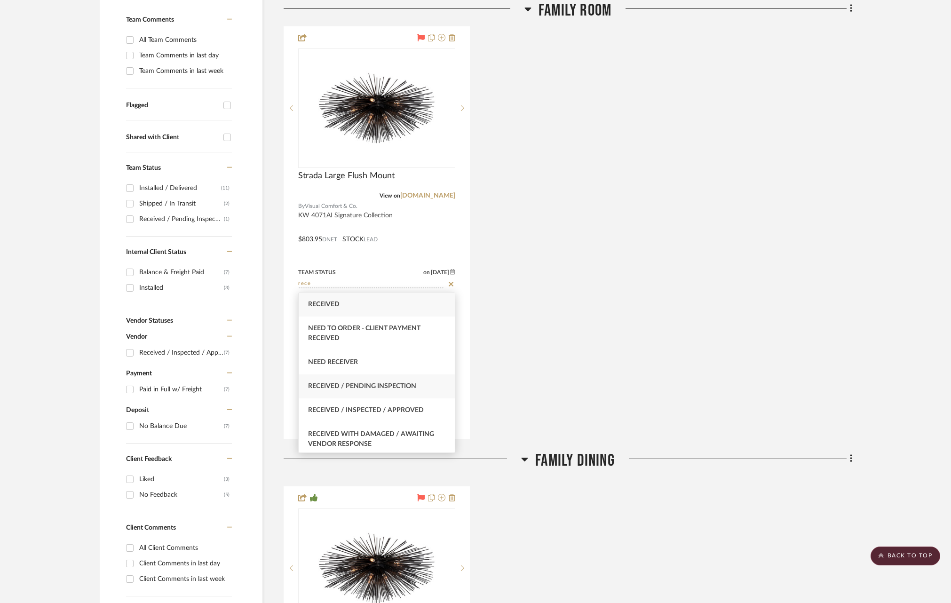
type input "rece"
click at [385, 379] on div "Received / Pending Inspection" at bounding box center [377, 386] width 156 height 24
type input "[DATE]"
type input "Received / Pending Inspection"
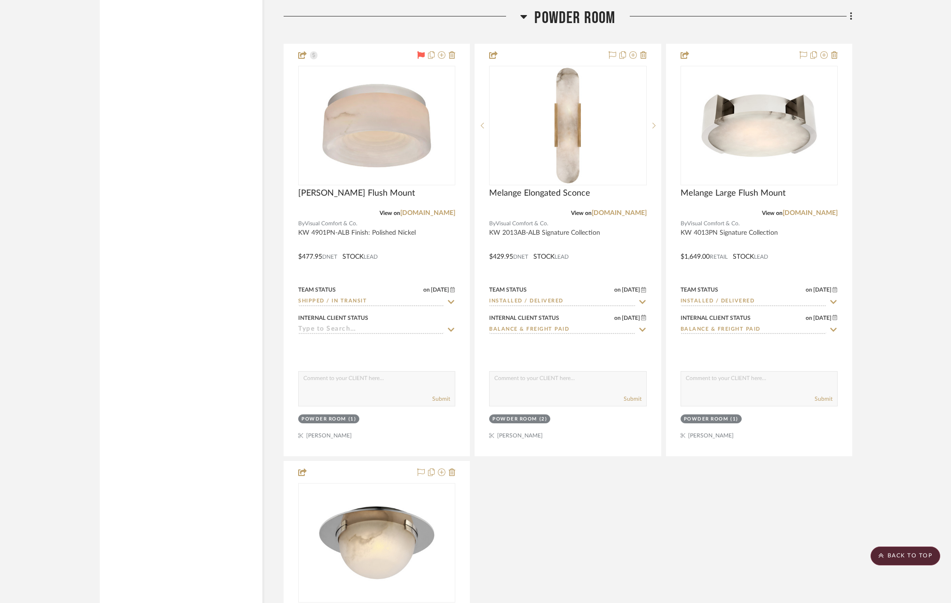
scroll to position [2073, 0]
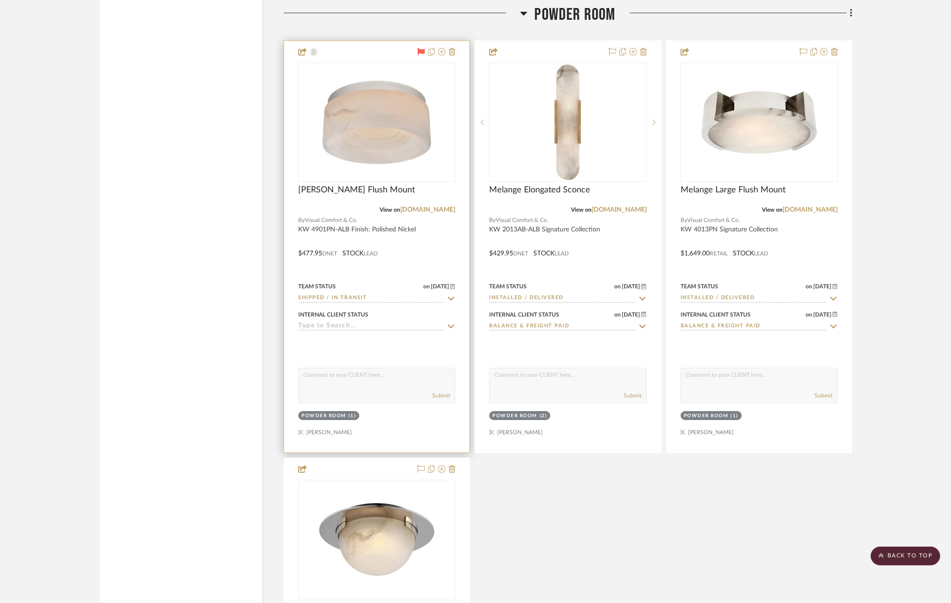
click at [448, 297] on icon at bounding box center [451, 299] width 7 height 4
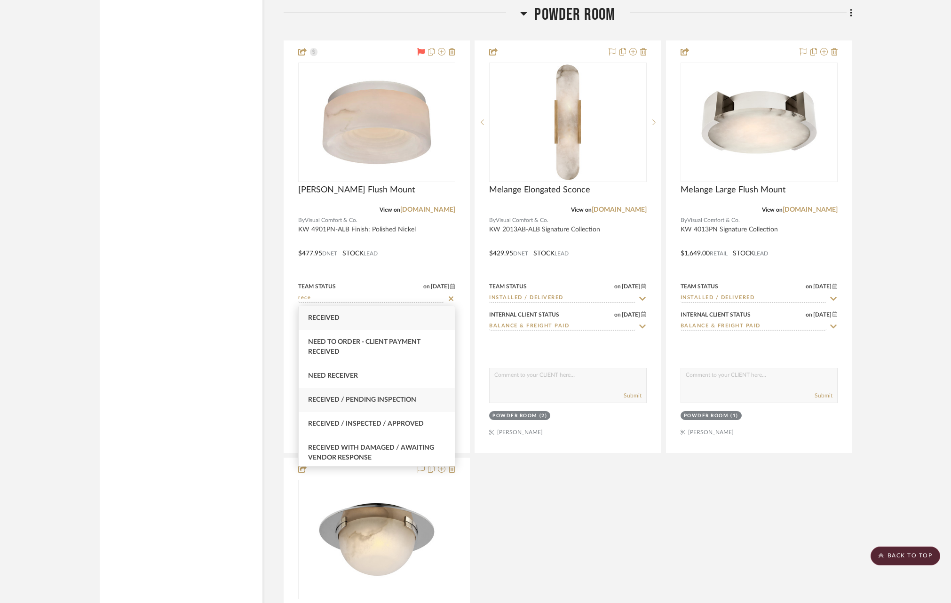
type input "rece"
click at [386, 402] on span "Received / Pending Inspection" at bounding box center [362, 399] width 108 height 7
type input "[DATE]"
type input "Received / Pending Inspection"
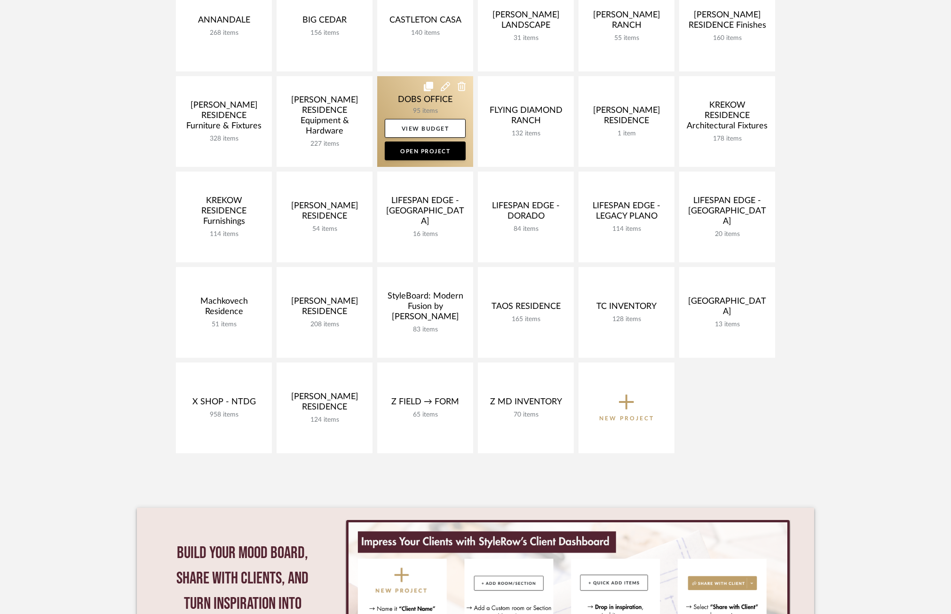
scroll to position [255, 0]
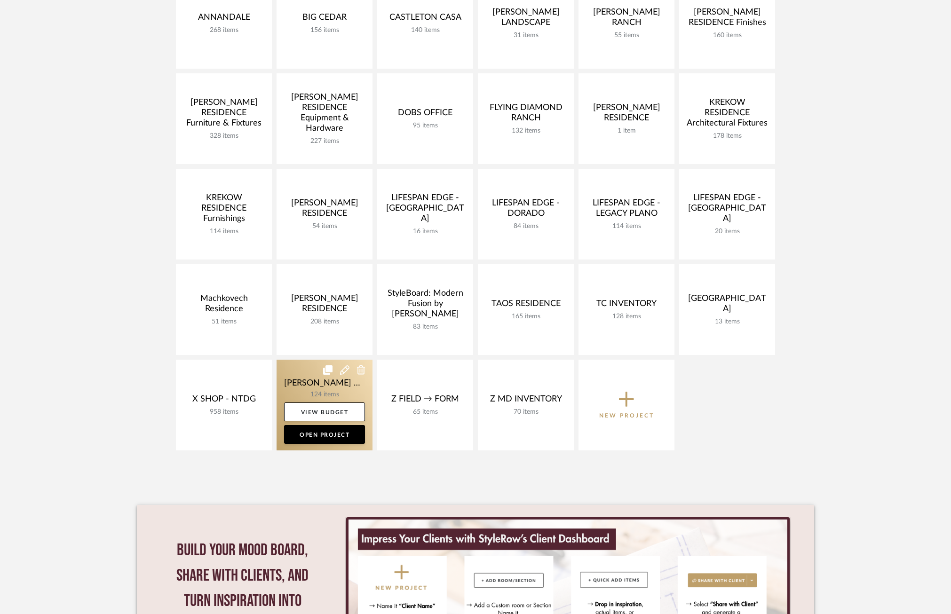
click at [298, 380] on link at bounding box center [325, 405] width 96 height 91
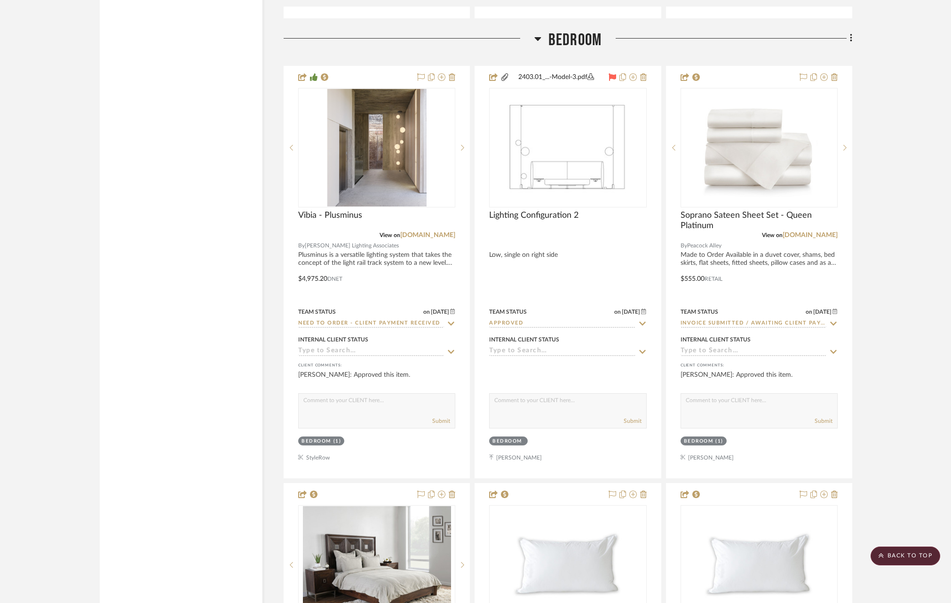
scroll to position [5092, 0]
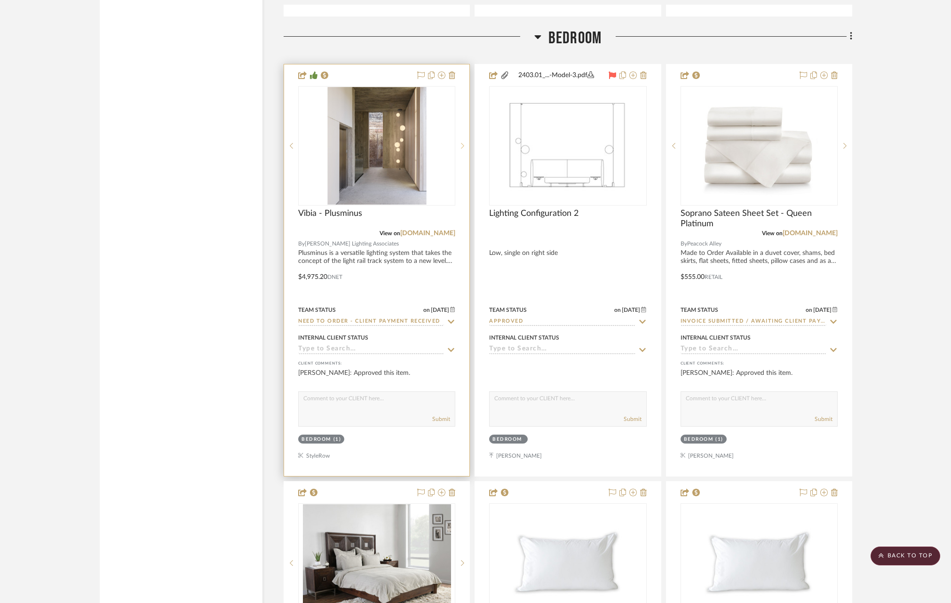
click at [461, 143] on icon at bounding box center [462, 146] width 3 height 6
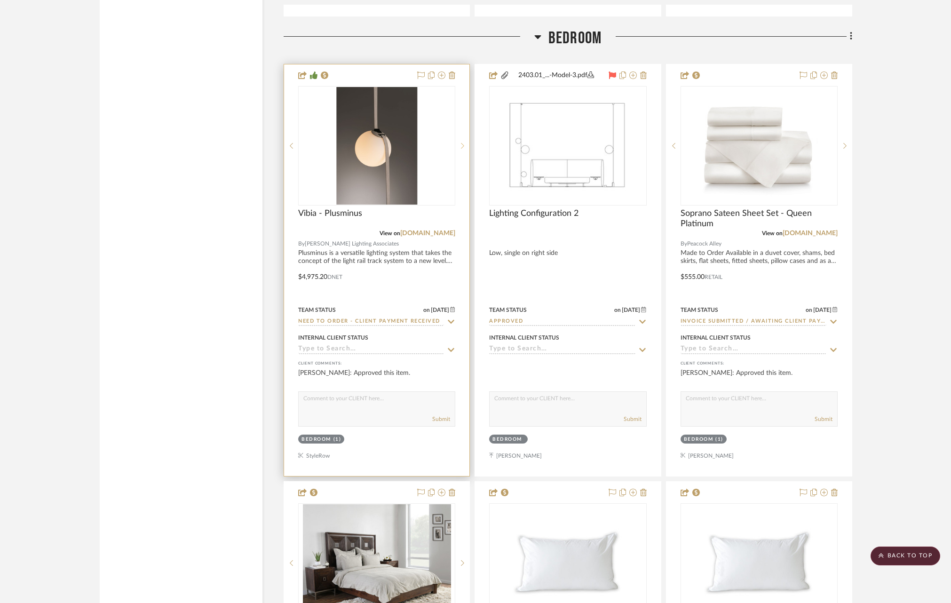
click at [461, 143] on icon at bounding box center [462, 146] width 3 height 6
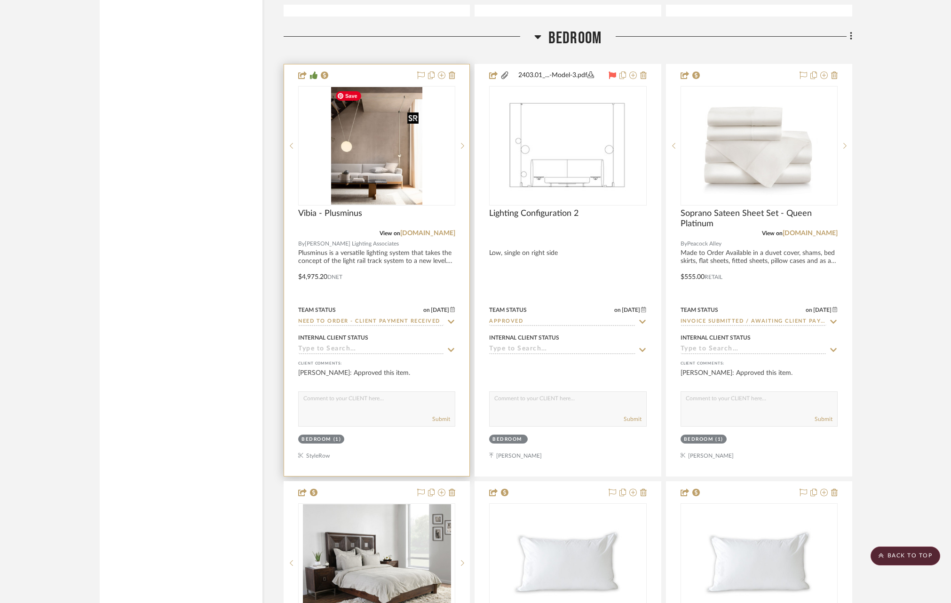
click at [388, 150] on img "2" at bounding box center [376, 146] width 91 height 118
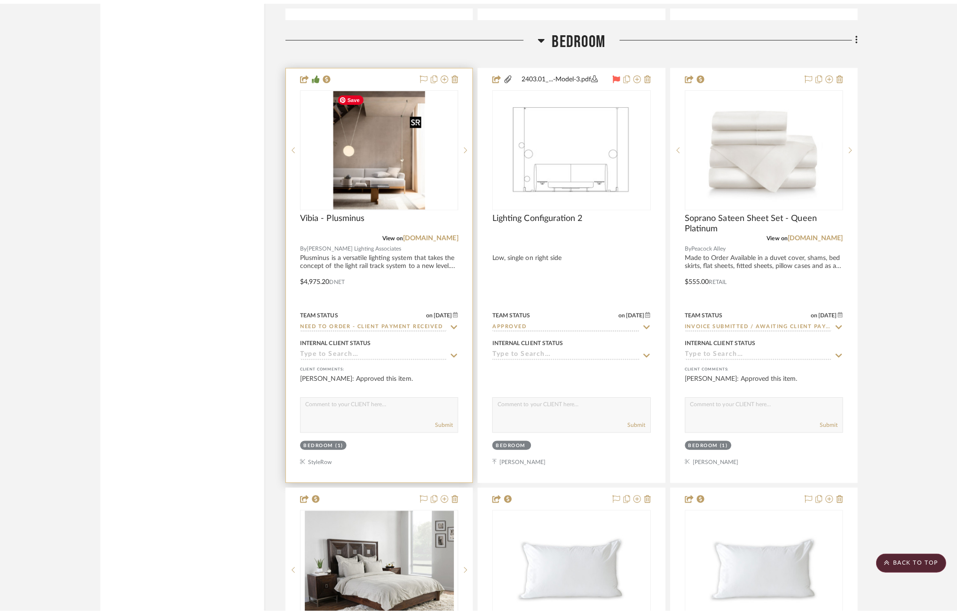
scroll to position [0, 0]
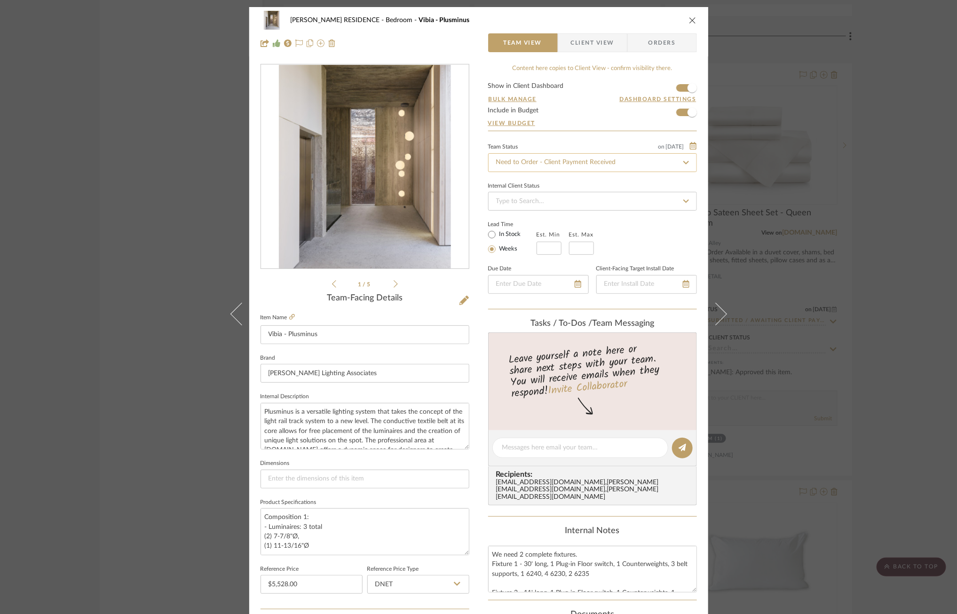
click at [628, 163] on input "Need to Order - Client Payment Received" at bounding box center [592, 162] width 209 height 19
type input "PO"
click at [598, 184] on div "PO Submitted to Vendor" at bounding box center [589, 189] width 208 height 24
type input "[DATE]"
type input "PO Submitted to Vendor"
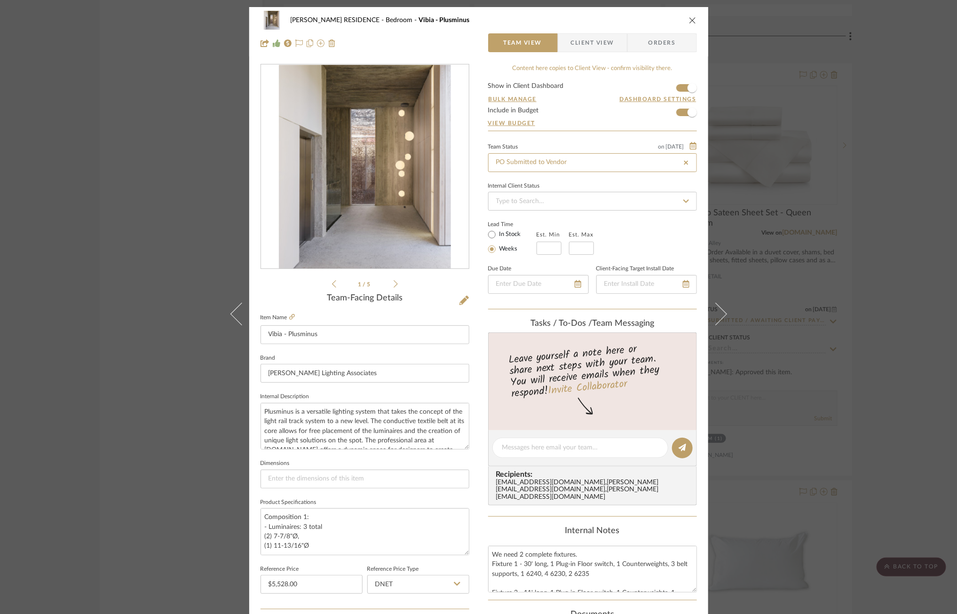
type input "[DATE]"
type input "PO Submitted to Vendor"
click at [576, 25] on div "[PERSON_NAME] RESIDENCE Bedroom [GEOGRAPHIC_DATA] - Plusminus" at bounding box center [479, 20] width 436 height 19
click at [577, 40] on span "Client View" at bounding box center [592, 42] width 43 height 19
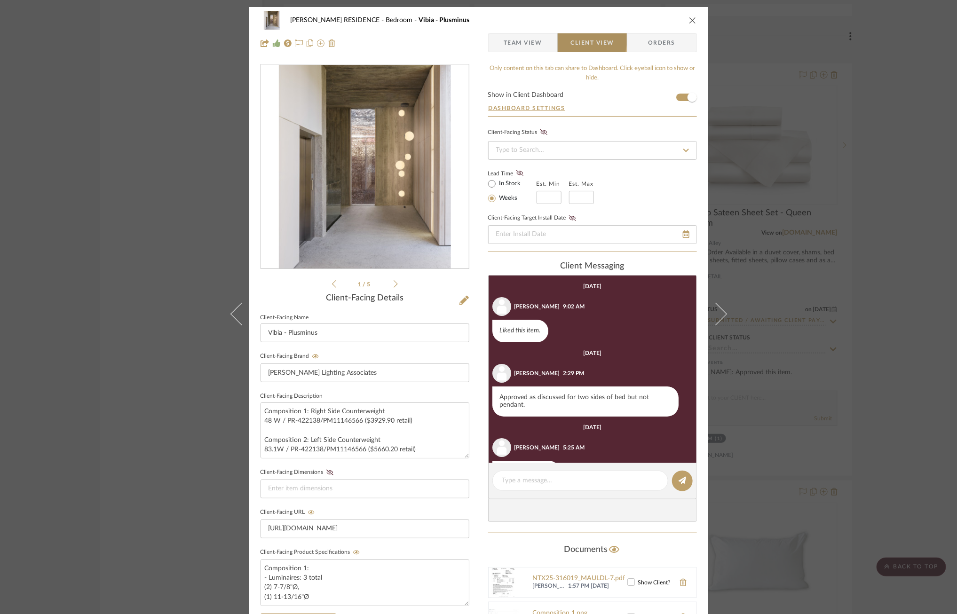
scroll to position [32, 0]
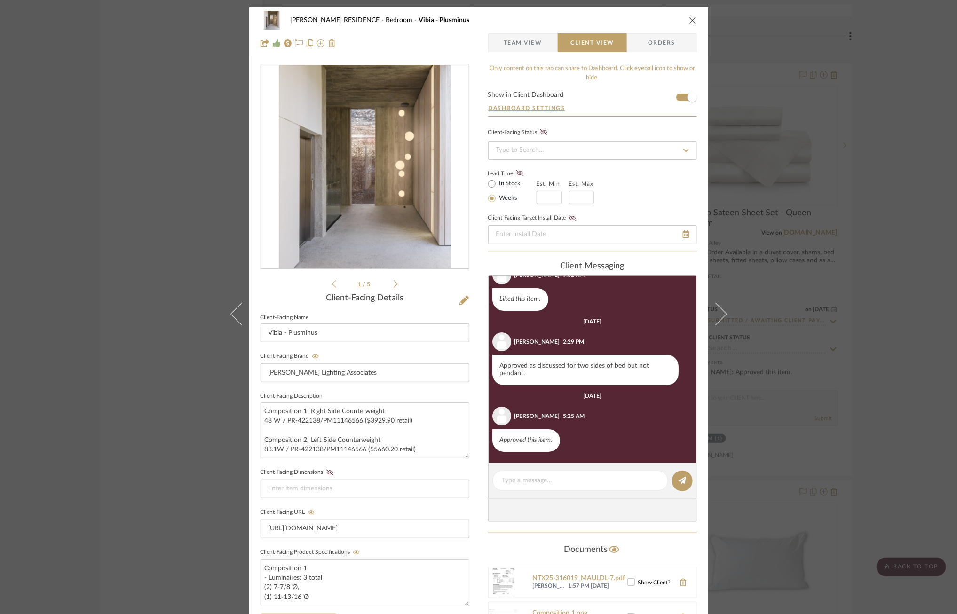
click at [828, 57] on div "[PERSON_NAME] RESIDENCE Bedroom Vibia - Plusminus Team View Client View Orders …" at bounding box center [478, 307] width 957 height 614
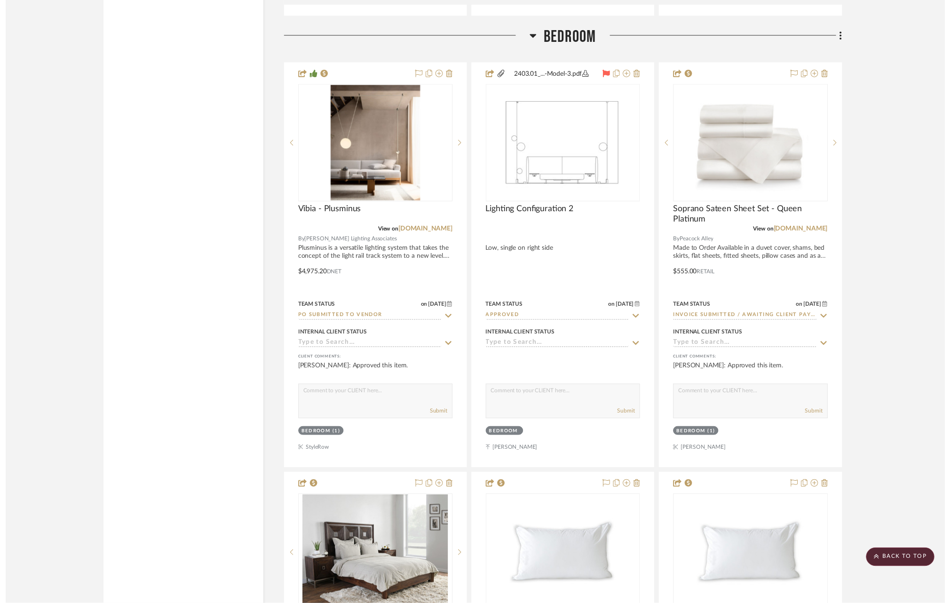
scroll to position [5092, 0]
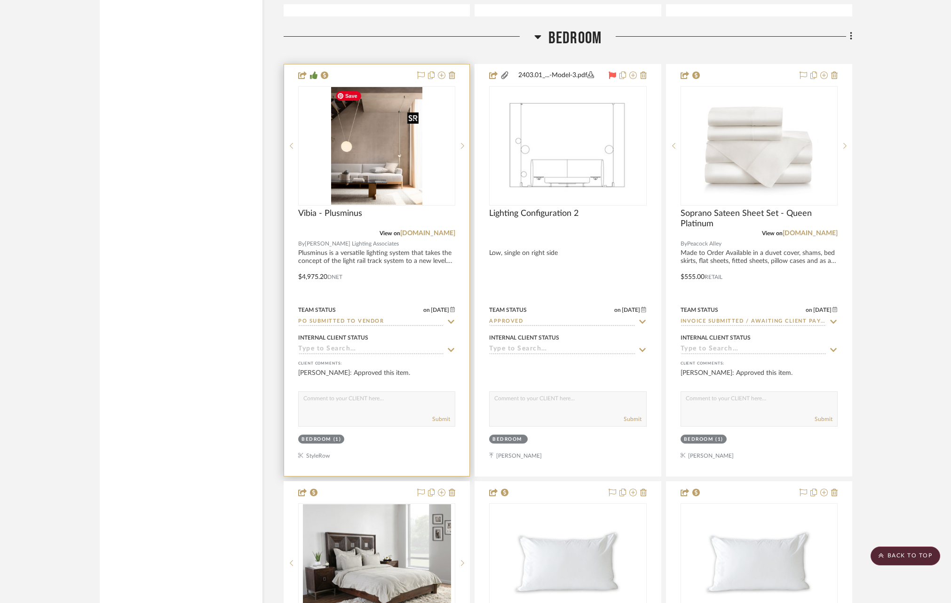
click at [370, 162] on img "2" at bounding box center [376, 146] width 91 height 118
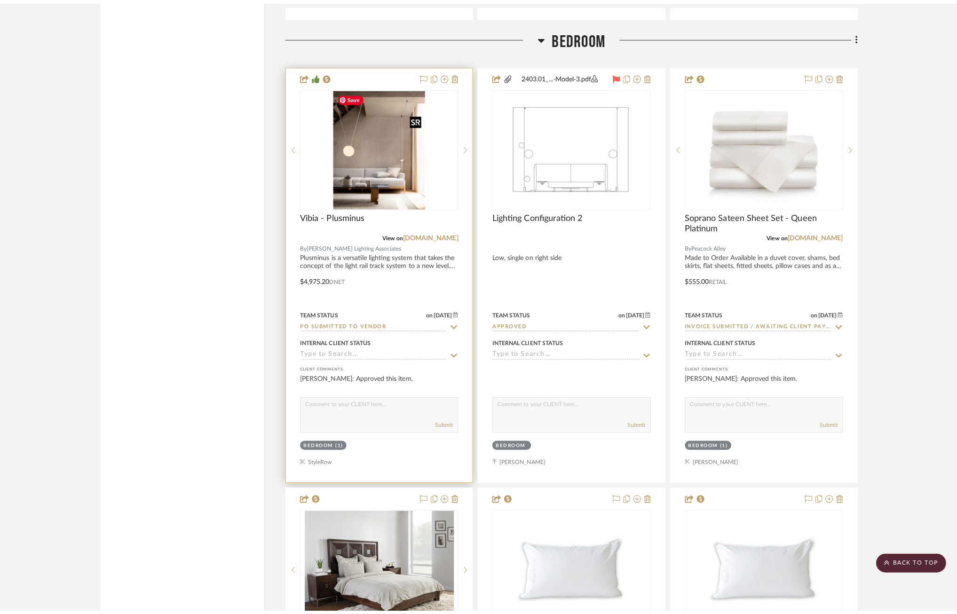
scroll to position [0, 0]
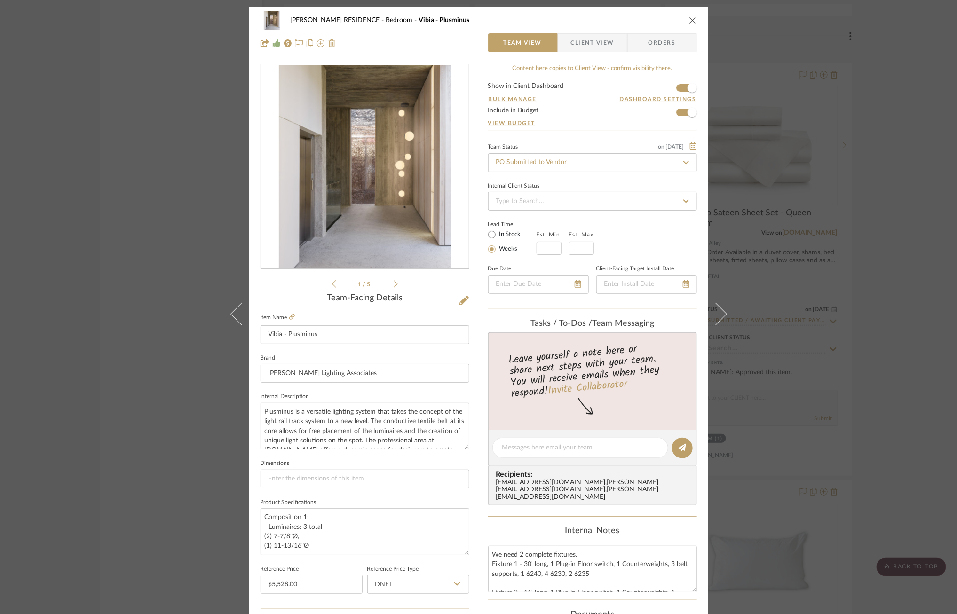
click at [589, 44] on span "Client View" at bounding box center [592, 42] width 43 height 19
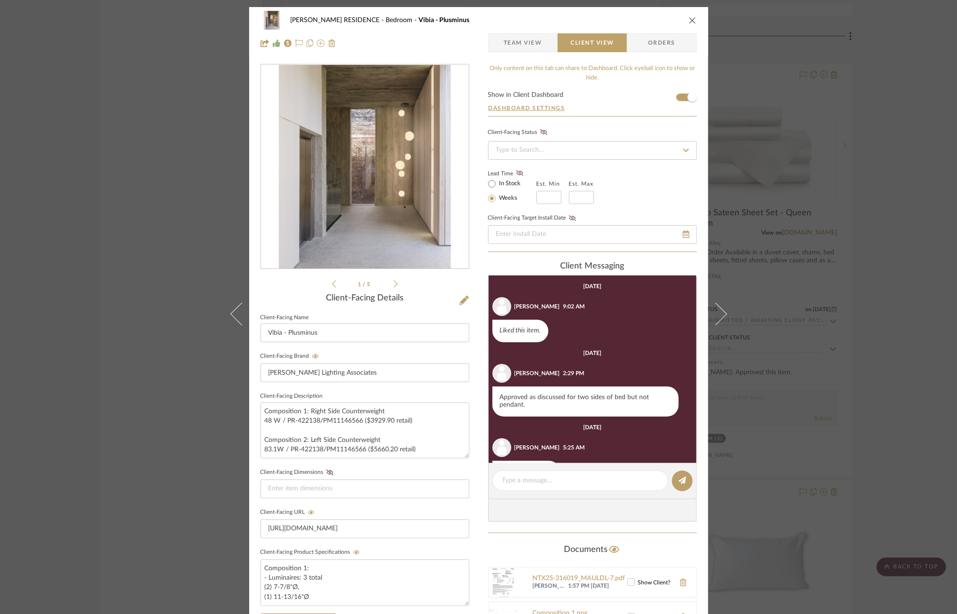
scroll to position [32, 0]
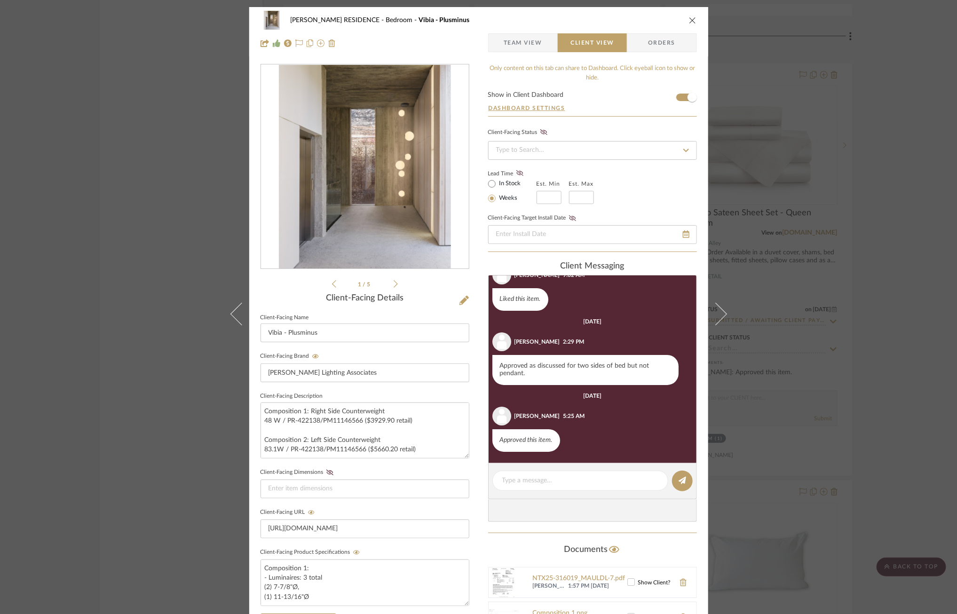
click at [820, 186] on div "[PERSON_NAME] RESIDENCE Bedroom Vibia - Plusminus Team View Client View Orders …" at bounding box center [478, 307] width 957 height 614
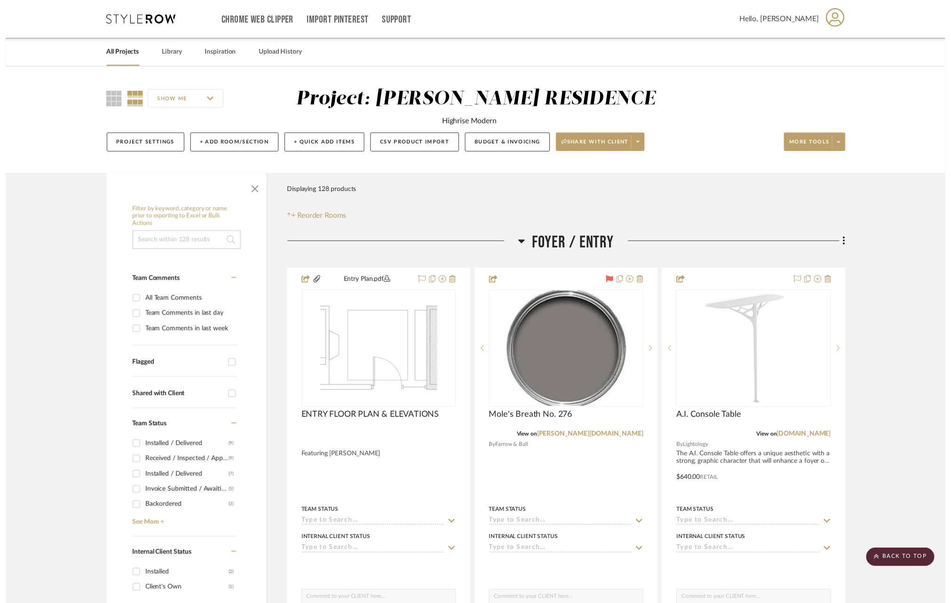
scroll to position [5092, 0]
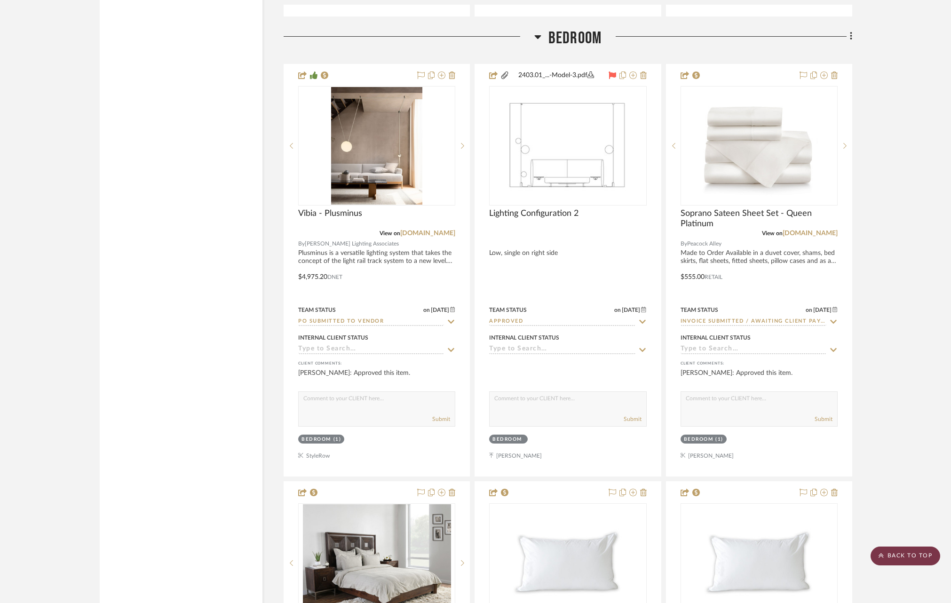
click at [894, 555] on scroll-to-top-button "BACK TO TOP" at bounding box center [905, 555] width 70 height 19
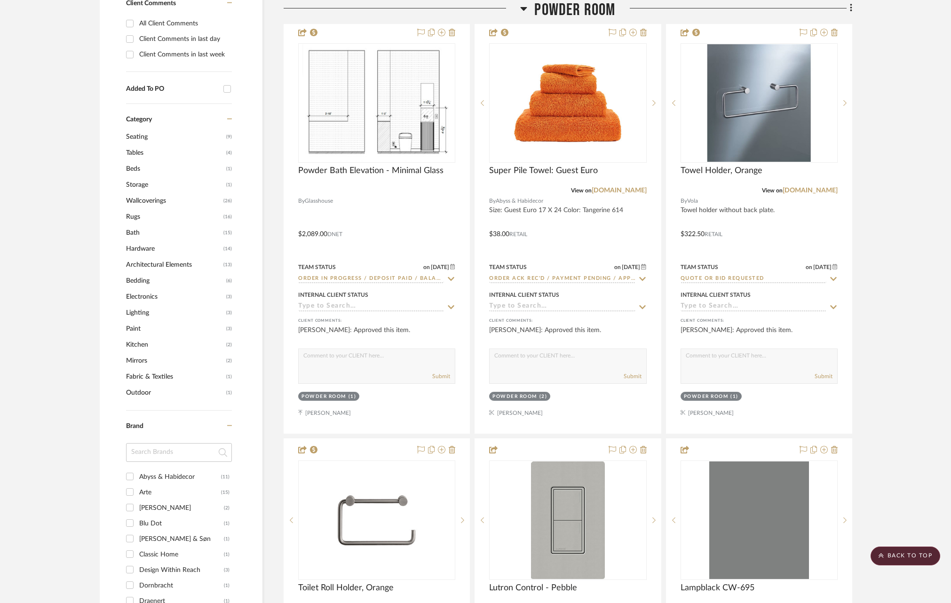
scroll to position [711, 0]
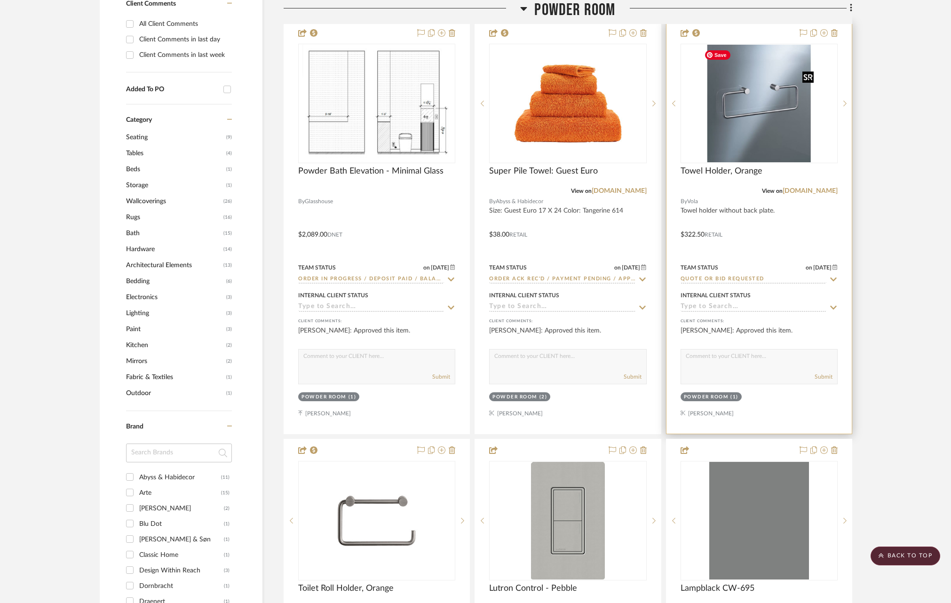
click at [737, 110] on img "0" at bounding box center [759, 104] width 118 height 118
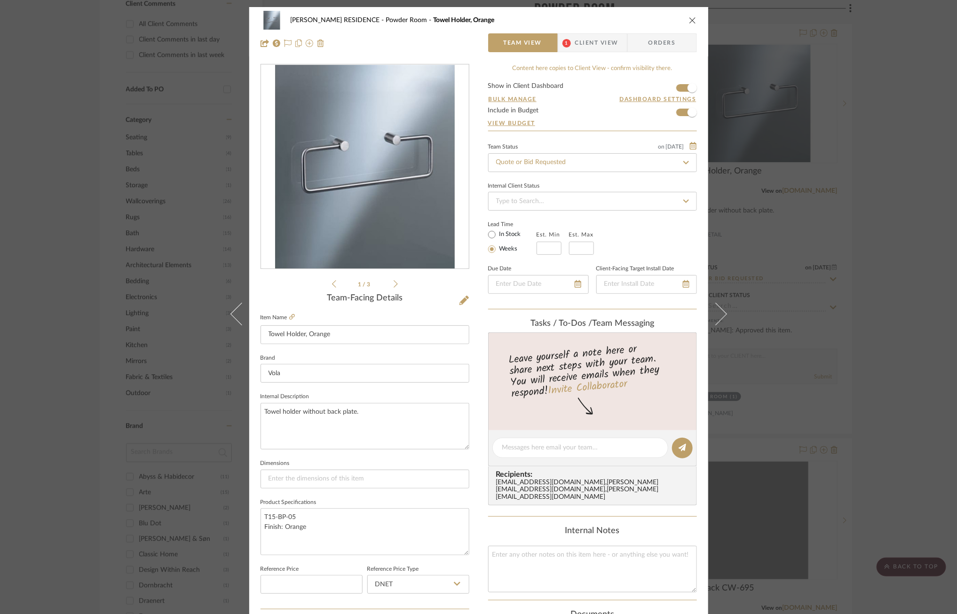
scroll to position [262, 0]
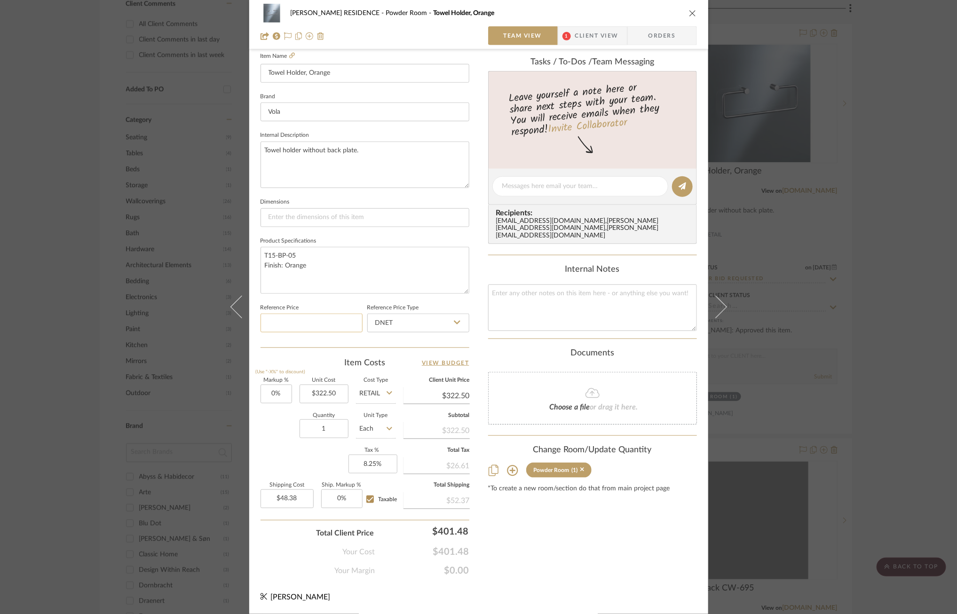
click at [295, 325] on input at bounding box center [312, 323] width 102 height 19
click at [850, 277] on div "[PERSON_NAME] RESIDENCE Powder Room Towel Holder, Orange Team View 1 Client Vie…" at bounding box center [478, 307] width 957 height 614
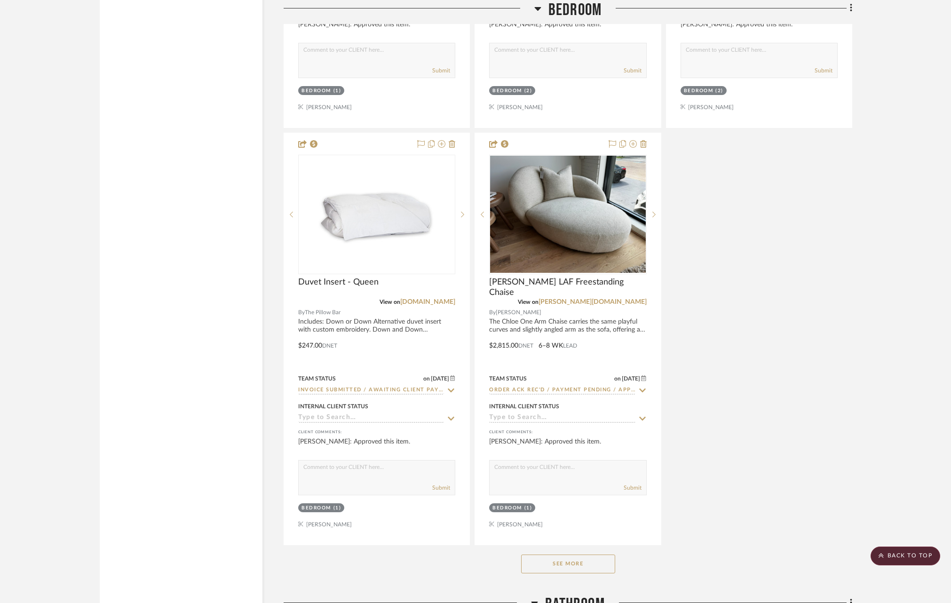
scroll to position [5992, 0]
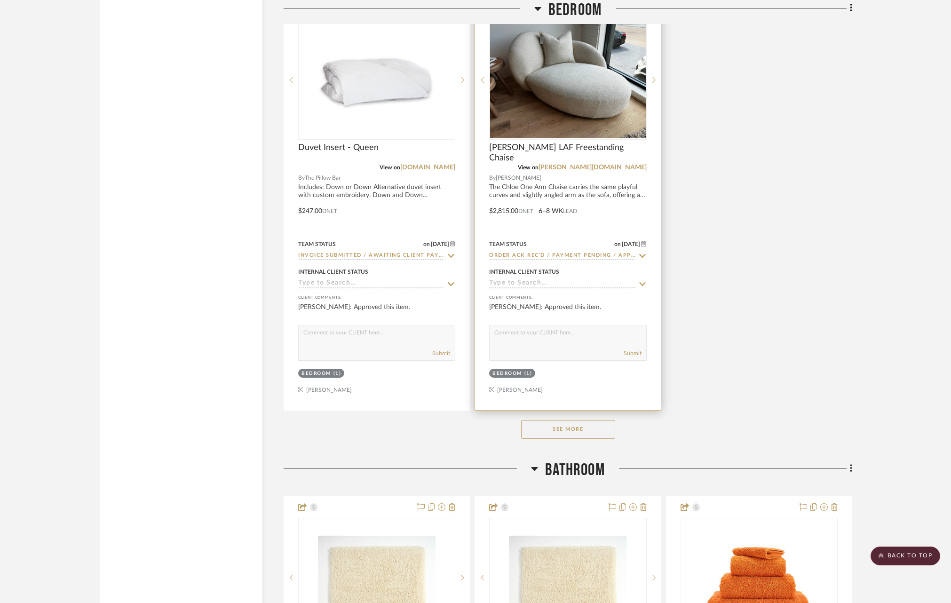
click at [642, 253] on icon at bounding box center [642, 256] width 8 height 8
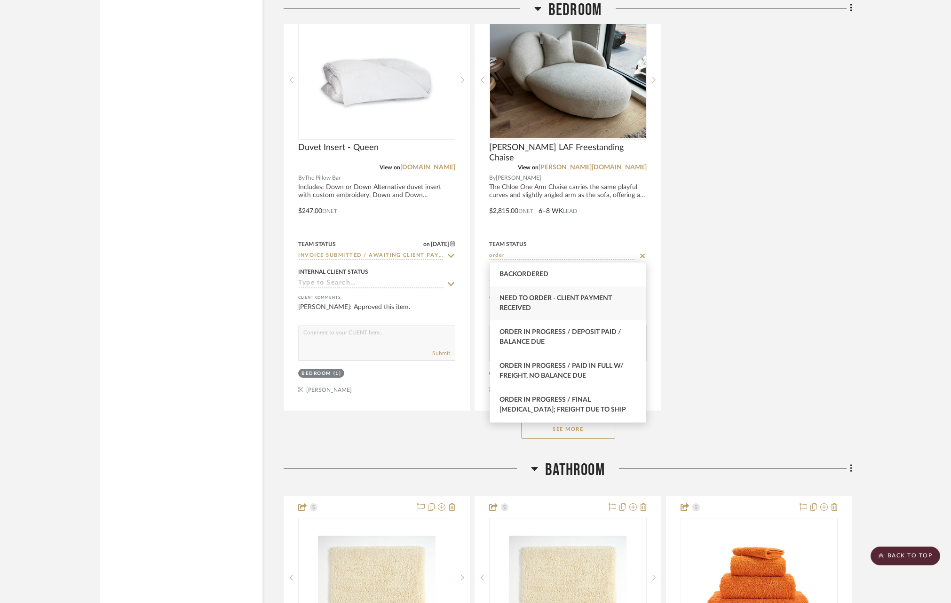
scroll to position [71, 0]
click at [585, 343] on div "Order in Progress / Deposit Paid / Balance due" at bounding box center [568, 338] width 156 height 34
type input "Order in Progress / Deposit Paid / Balance due"
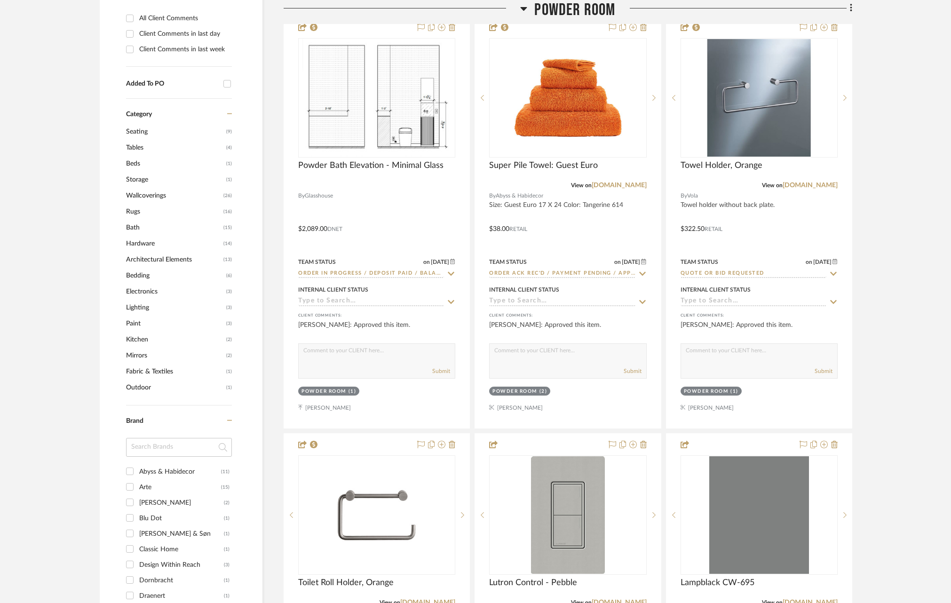
scroll to position [717, 0]
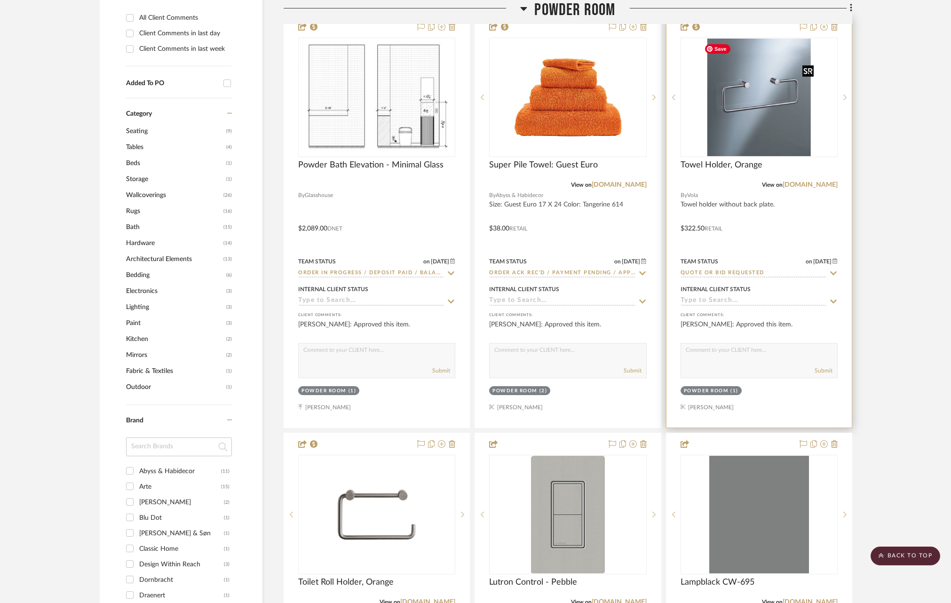
click at [805, 87] on img "0" at bounding box center [759, 98] width 118 height 118
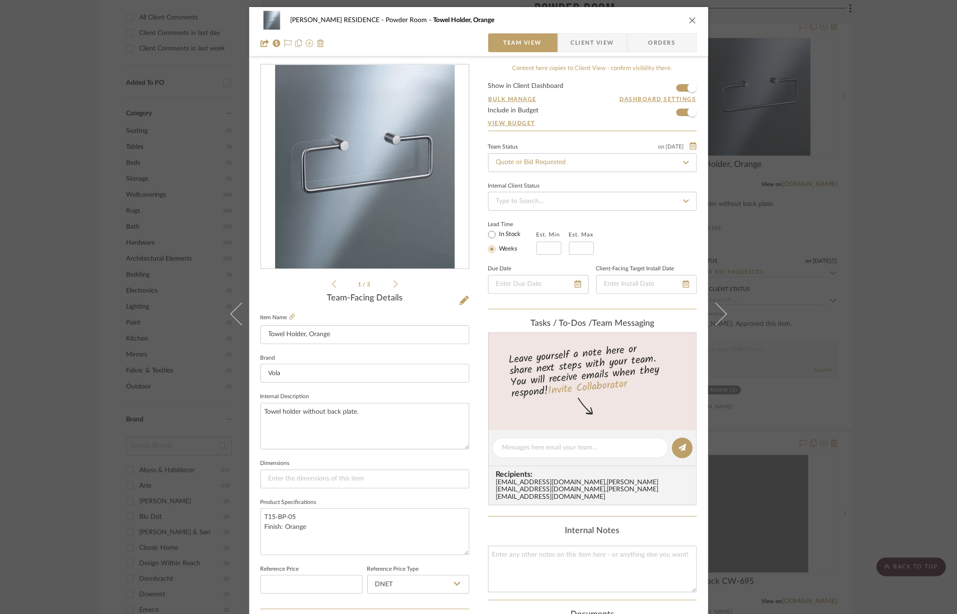
scroll to position [262, 0]
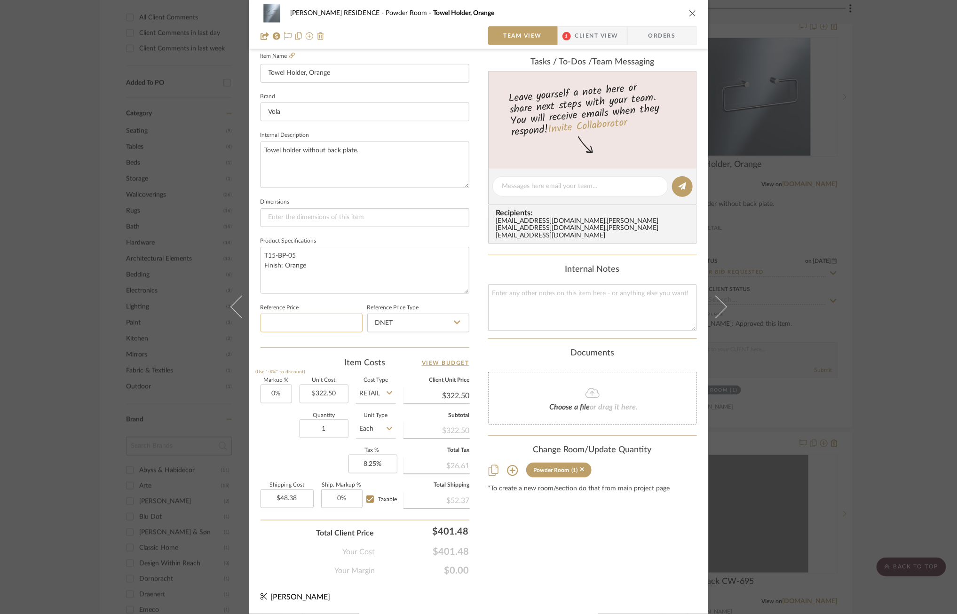
click at [302, 324] on input at bounding box center [312, 323] width 102 height 19
type input "$322.50"
click at [326, 363] on div "Item Costs View Budget" at bounding box center [365, 362] width 209 height 11
click at [429, 329] on input "DNET" at bounding box center [418, 323] width 102 height 19
click at [421, 366] on div "Retail" at bounding box center [422, 371] width 116 height 24
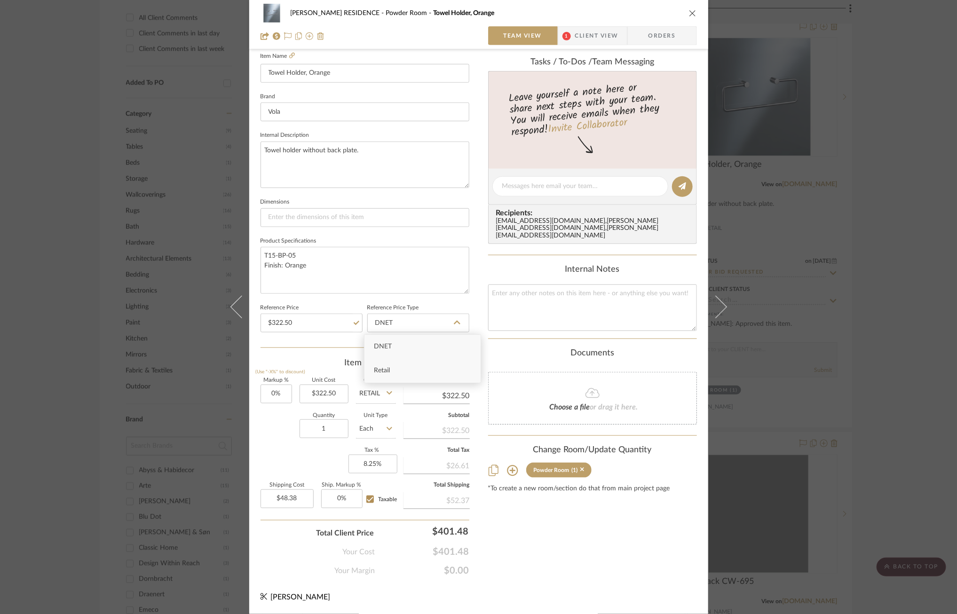
type input "Retail"
click at [324, 391] on input "322.50" at bounding box center [324, 394] width 49 height 19
type input "$274.13"
click at [273, 438] on div "Quantity 1 Unit Type Each" at bounding box center [328, 429] width 135 height 33
click at [368, 395] on input "Retail" at bounding box center [376, 394] width 40 height 19
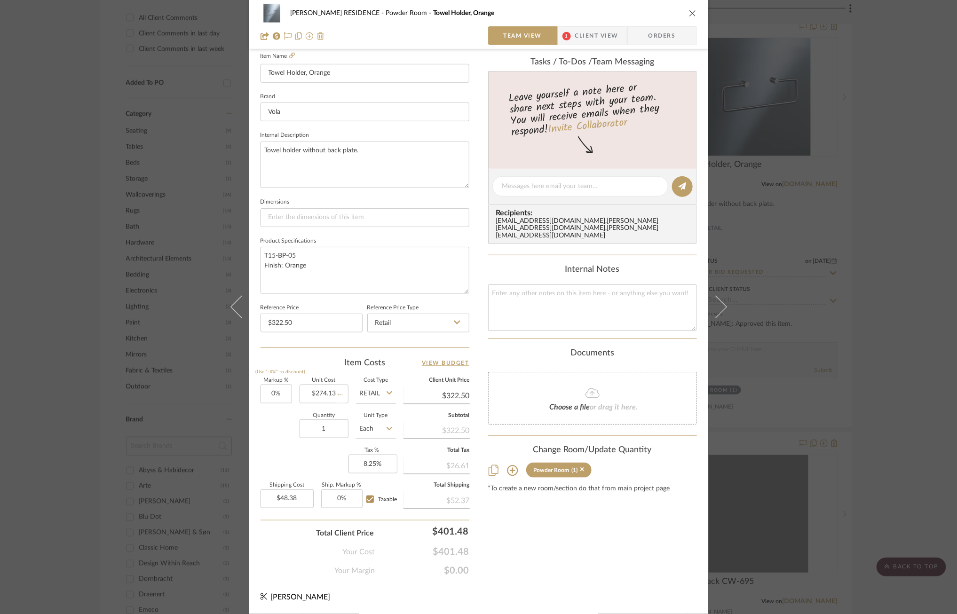
type input "$274.13"
type input "$41.12"
click at [376, 414] on span "DNET" at bounding box center [372, 417] width 18 height 7
type input "DNET"
click at [269, 391] on input "0" at bounding box center [277, 394] width 32 height 19
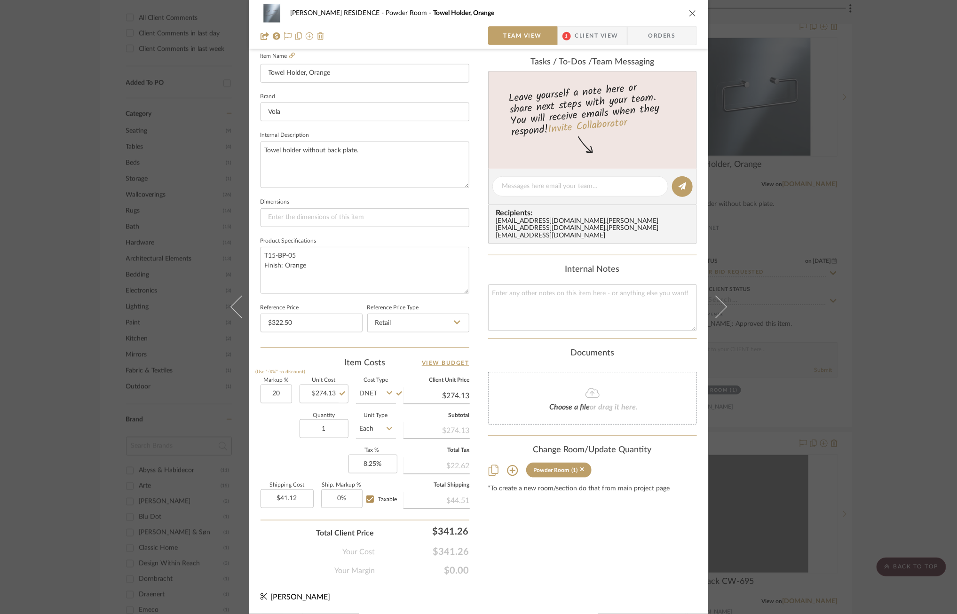
type input "20%"
click at [283, 471] on div "Markup % (Use "-X%" to discount) 20% Unit Cost $274.13 Cost Type DNET Client Un…" at bounding box center [365, 446] width 209 height 137
type input "$328.96"
type input "$49.34"
click at [274, 395] on input "20" at bounding box center [277, 394] width 32 height 19
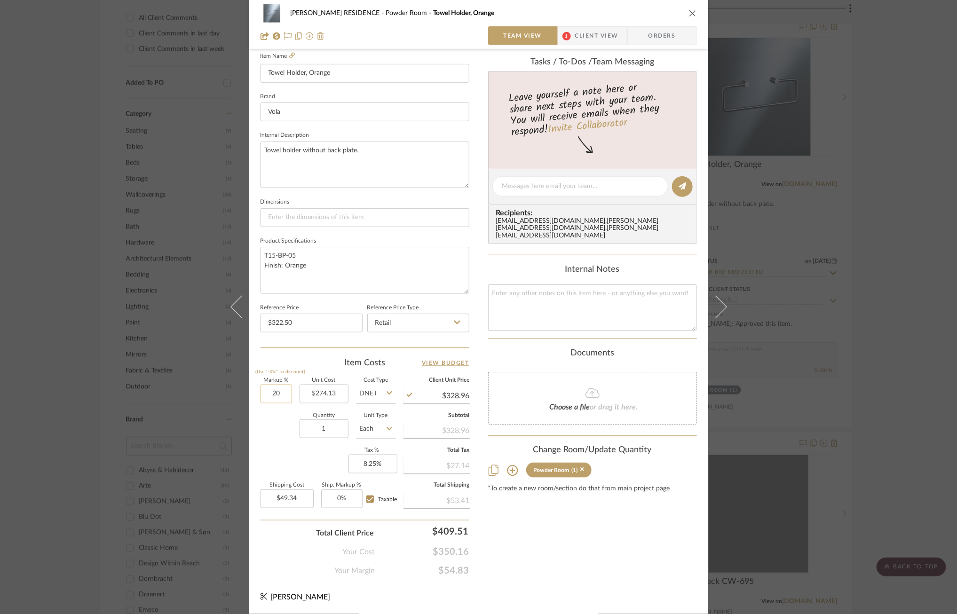
click at [271, 391] on input "20" at bounding box center [277, 394] width 32 height 19
type input "18%"
click at [268, 433] on div "Quantity 1 Unit Type Each" at bounding box center [328, 429] width 135 height 33
type input "$323.47"
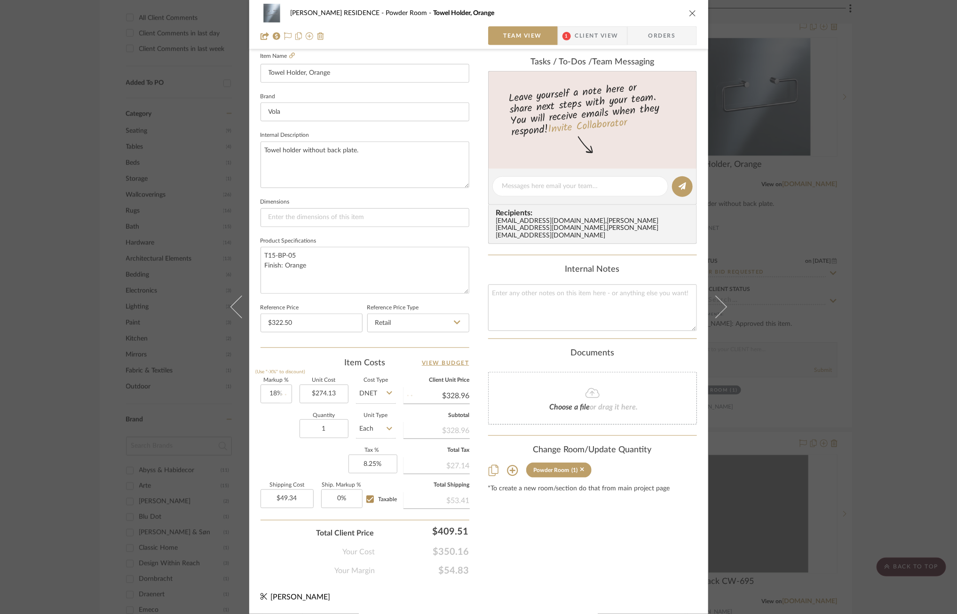
type input "$48.52"
click at [273, 392] on input "18" at bounding box center [277, 394] width 32 height 19
type input "17%"
click at [274, 436] on div "Quantity 1 Unit Type Each" at bounding box center [328, 429] width 135 height 33
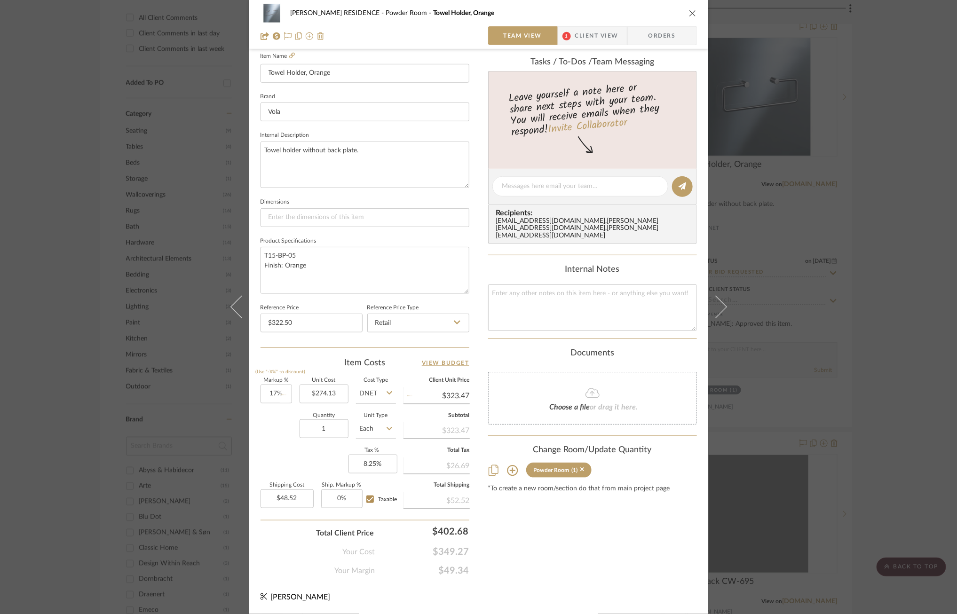
type input "$320.73"
type input "$48.11"
click at [274, 391] on input "17" at bounding box center [277, 394] width 32 height 19
click at [276, 392] on input "17" at bounding box center [277, 394] width 32 height 19
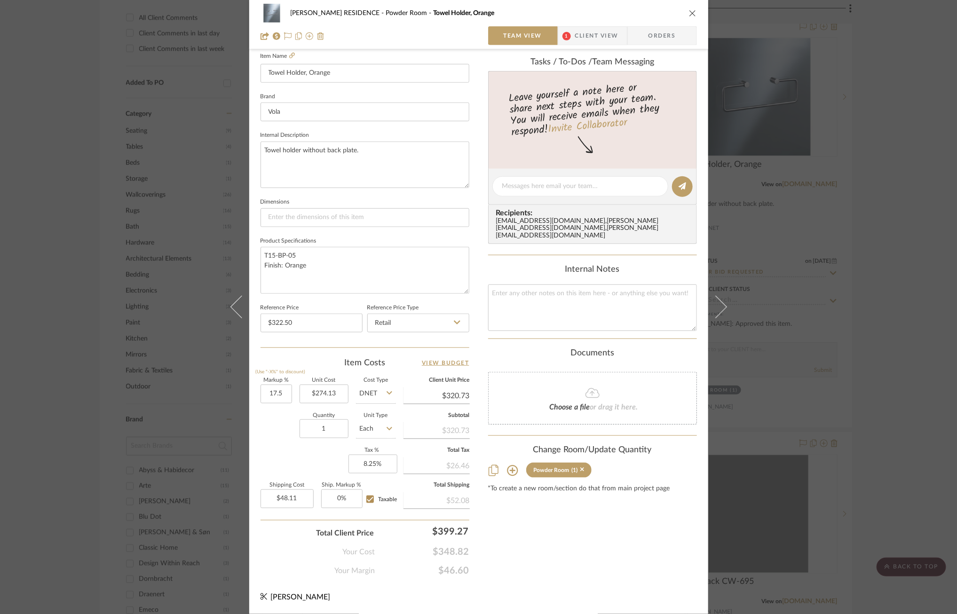
type input "17.5%"
click at [272, 452] on div "Markup % (Use "-X%" to discount) 17.5% Unit Cost $274.13 Cost Type DNET Client …" at bounding box center [365, 446] width 209 height 137
type input "$322.10"
type input "$48.32"
click at [851, 257] on div "[PERSON_NAME] RESIDENCE Powder Room Towel Holder, Orange Team View 1 Client Vie…" at bounding box center [478, 307] width 957 height 614
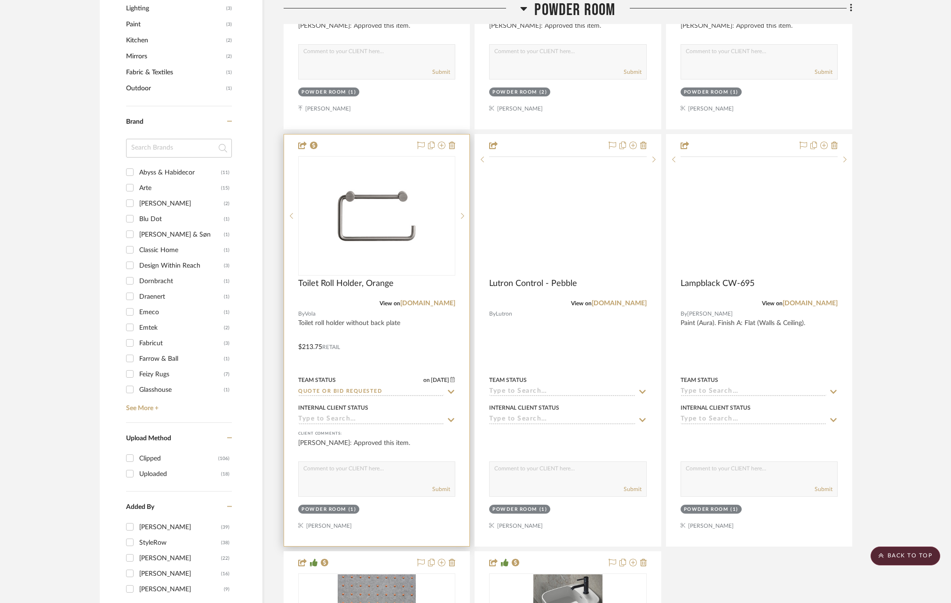
scroll to position [1019, 0]
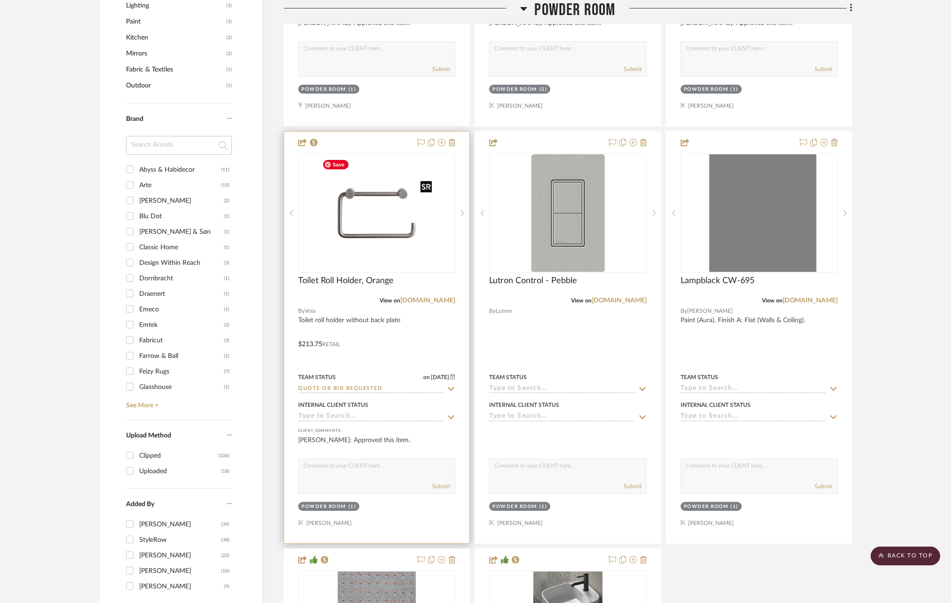
click at [0, 0] on img at bounding box center [0, 0] width 0 height 0
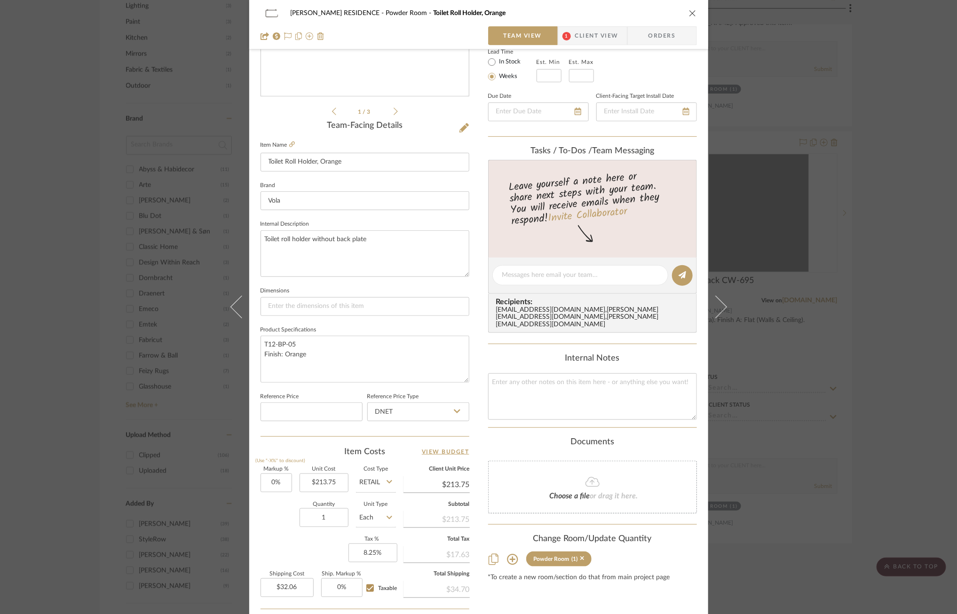
scroll to position [176, 0]
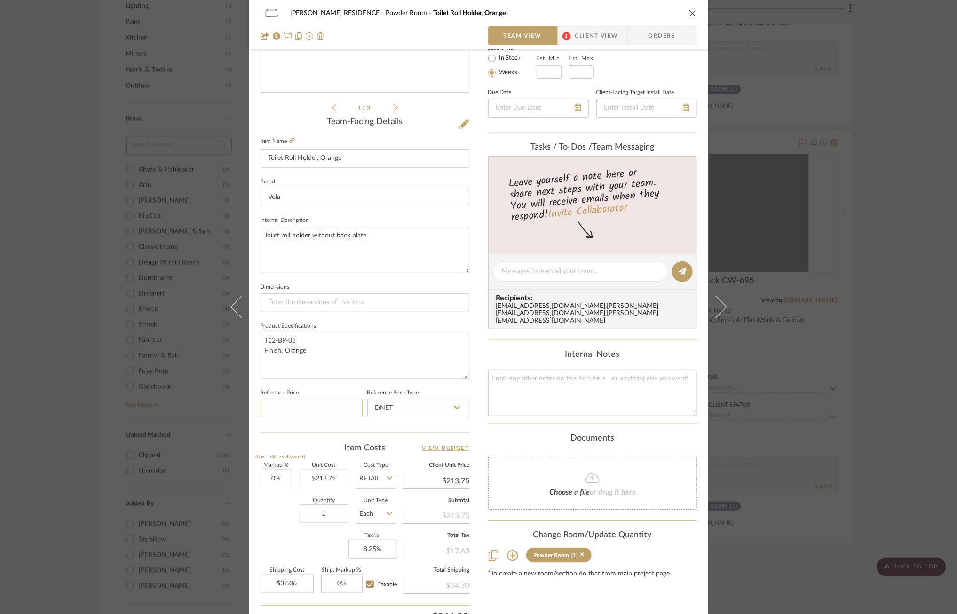
click at [306, 418] on input at bounding box center [312, 408] width 102 height 19
click at [324, 475] on input "213.75" at bounding box center [324, 479] width 49 height 19
type input "$213.75"
click at [304, 412] on input at bounding box center [312, 408] width 102 height 19
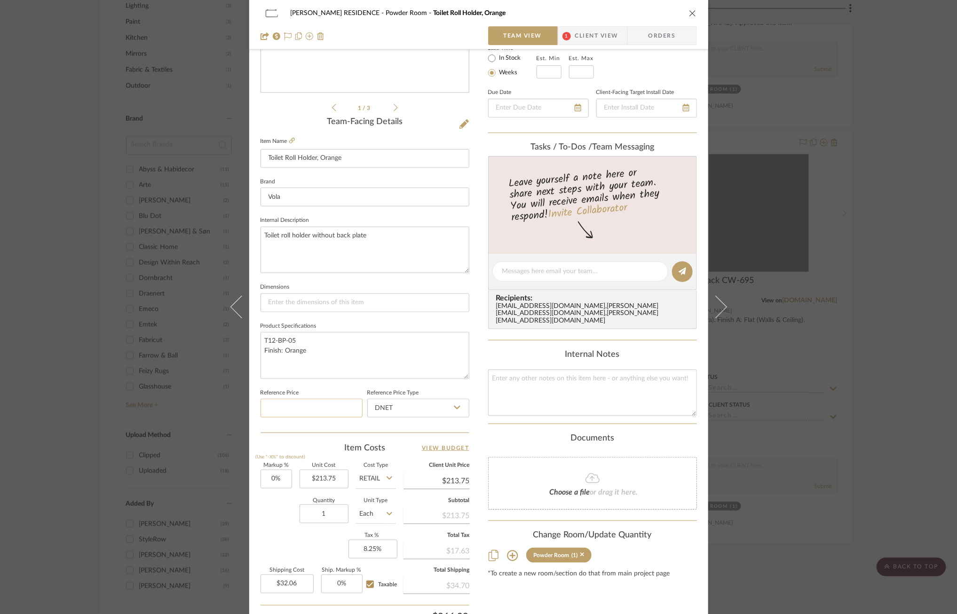
paste input "213.75"
type input "$213.75"
click at [456, 409] on icon at bounding box center [457, 408] width 7 height 8
click at [421, 461] on div "Retail" at bounding box center [422, 457] width 116 height 24
type input "Retail"
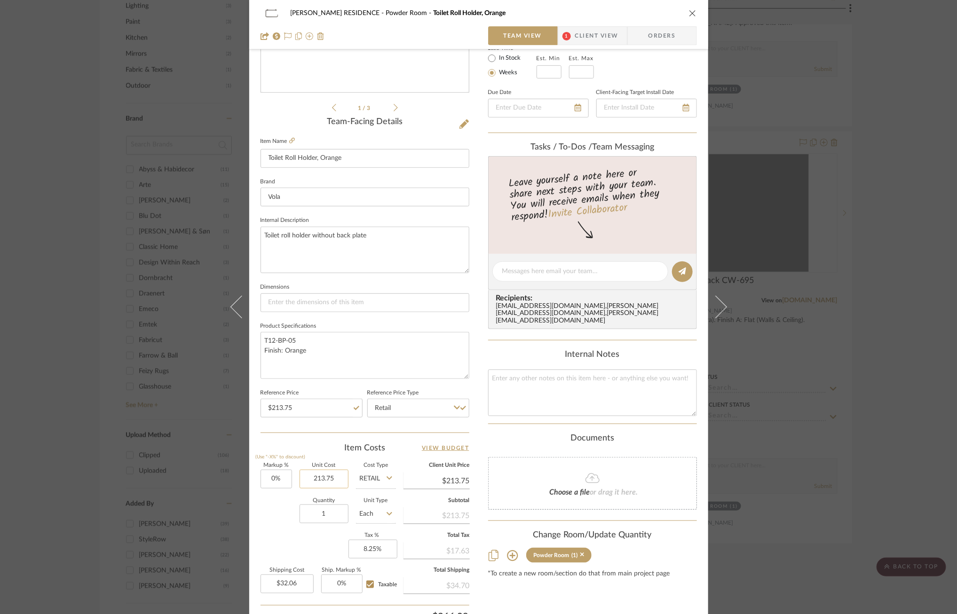
click at [322, 480] on input "213.75" at bounding box center [324, 479] width 49 height 19
type input "$181.69"
click at [377, 482] on input "Retail" at bounding box center [376, 479] width 40 height 19
click at [377, 506] on span "DNET" at bounding box center [372, 503] width 18 height 7
type input "DNET"
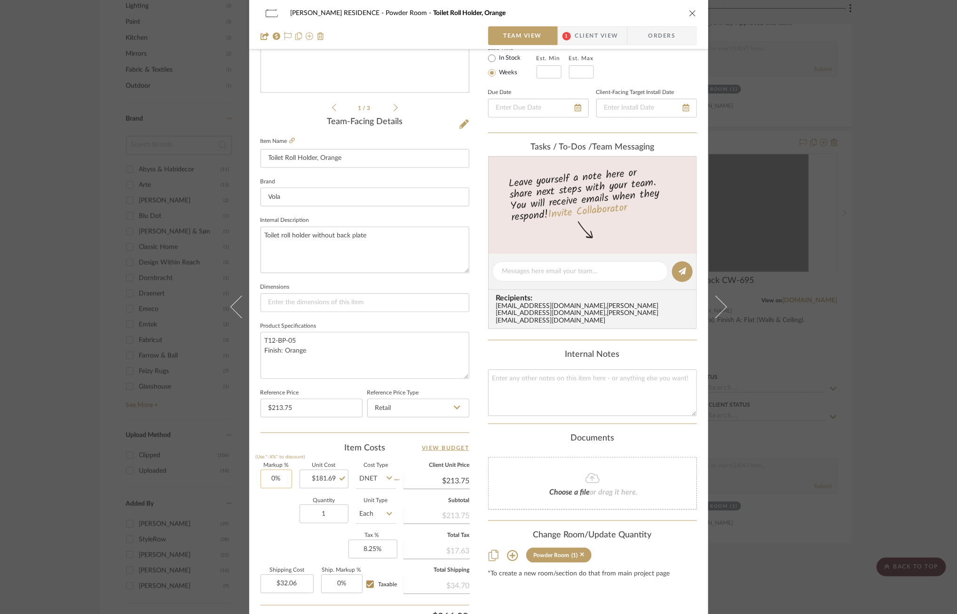
type input "$181.69"
type input "$27.25"
click at [271, 481] on input "0" at bounding box center [277, 479] width 32 height 19
type input "17.5%"
click at [261, 495] on sr-form-field "Markup % (Use "-X%" to discount) 17.5%" at bounding box center [277, 479] width 32 height 33
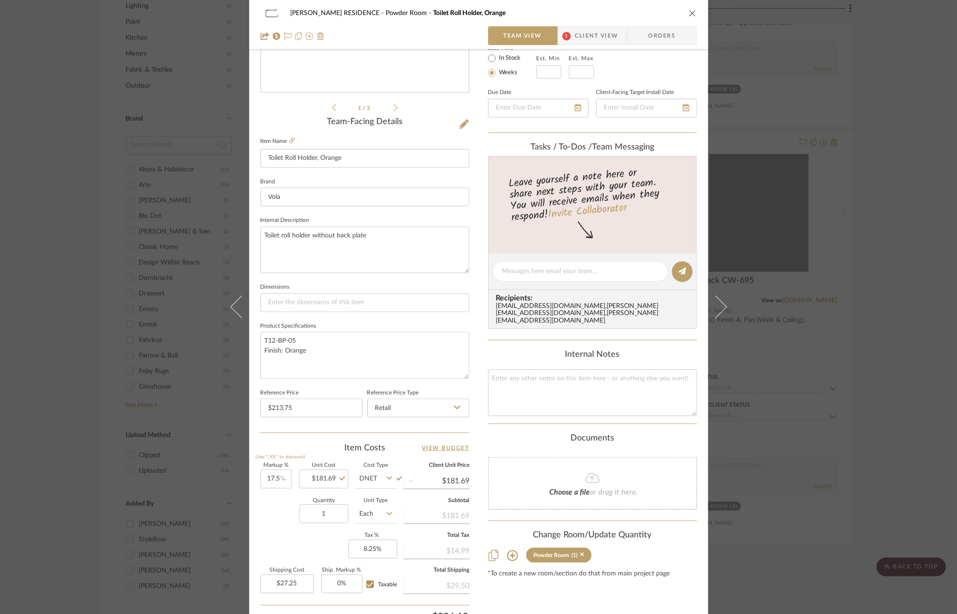
type input "$213.49"
type input "$32.02"
click at [200, 389] on div "[PERSON_NAME] RESIDENCE Powder Room Toilet Roll Holder, Orange Team View 1 Clie…" at bounding box center [478, 307] width 957 height 614
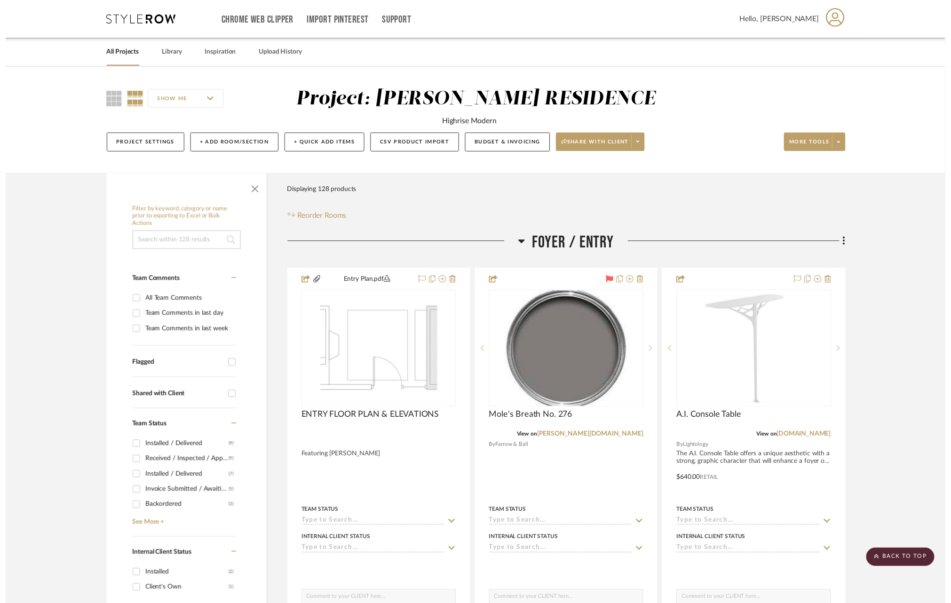
scroll to position [1019, 0]
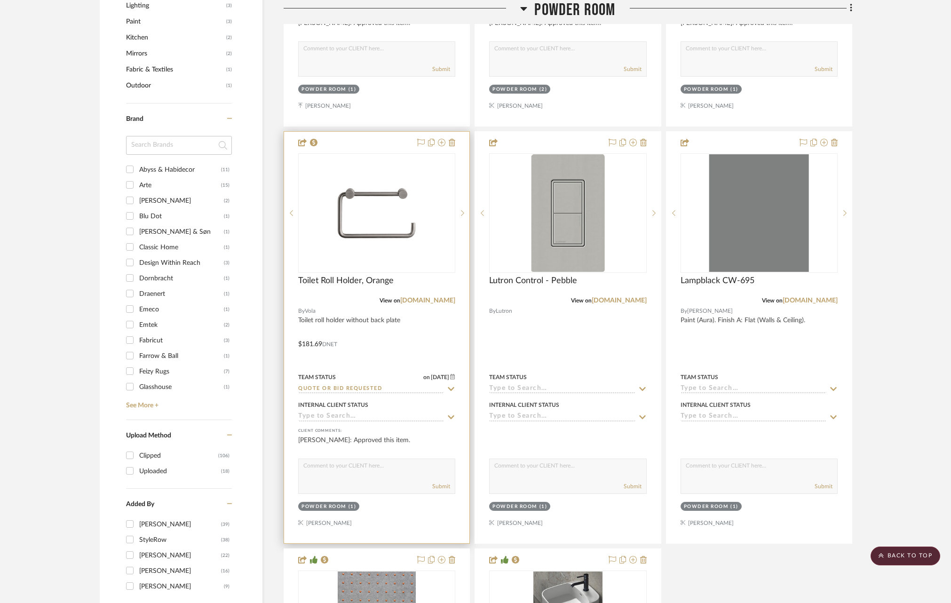
click at [453, 387] on icon at bounding box center [451, 389] width 7 height 4
type input "a"
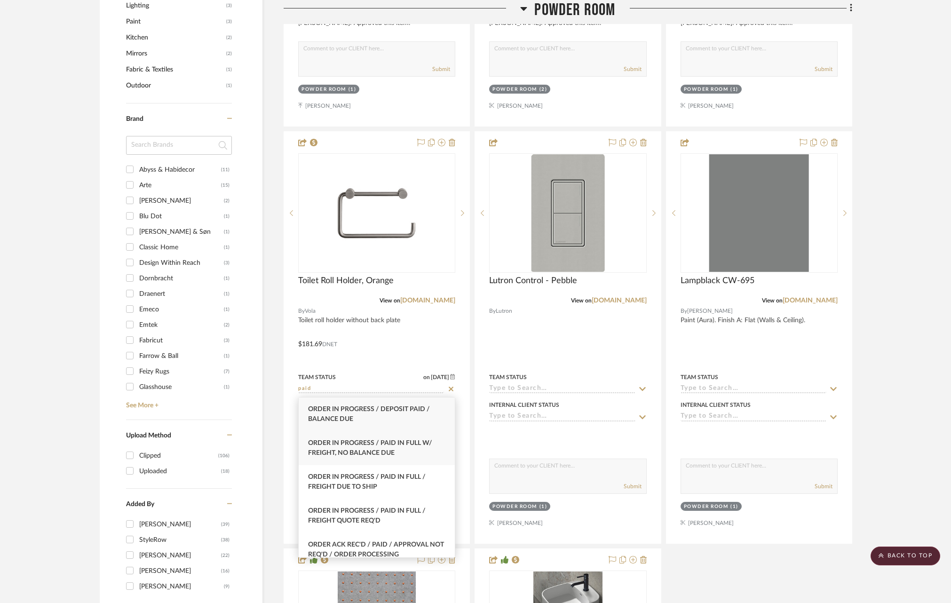
type input "paid"
click at [406, 462] on div "Order In Progress / Paid In Full w/ Freight, No Balance due" at bounding box center [377, 448] width 156 height 34
type input "[DATE]"
type input "Order In Progress / Paid In Full w/ Freight, No Balance due"
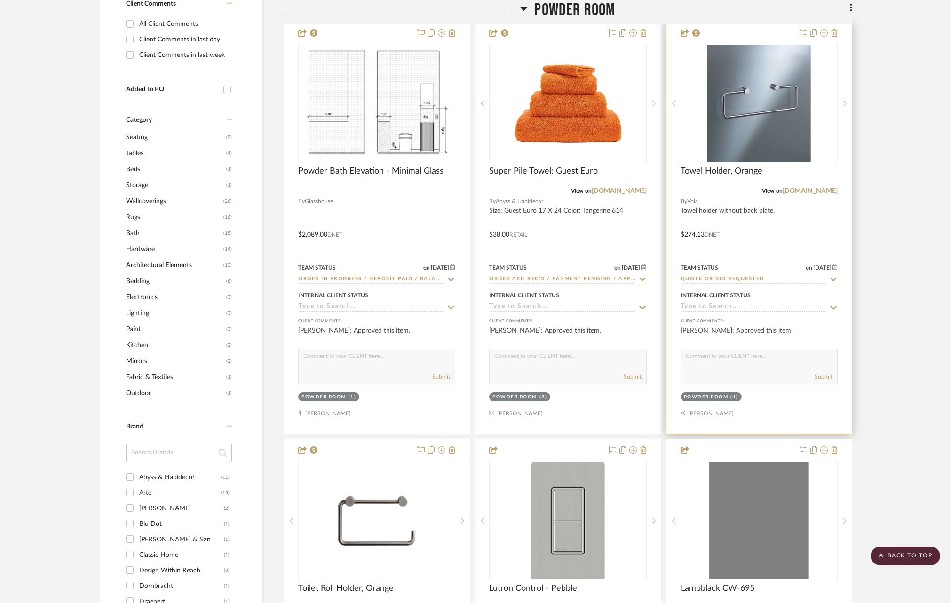
scroll to position [696, 0]
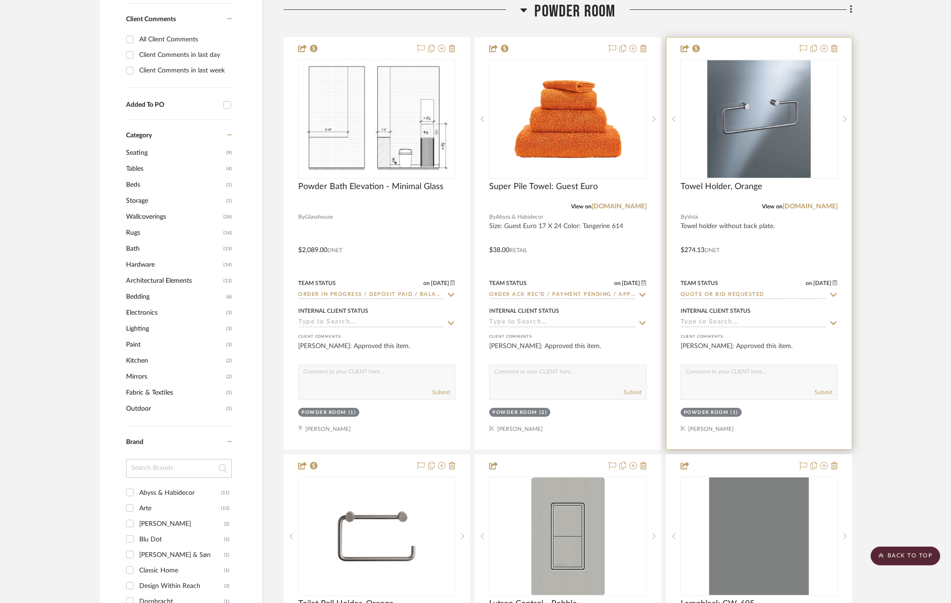
click at [831, 297] on icon at bounding box center [833, 295] width 8 height 8
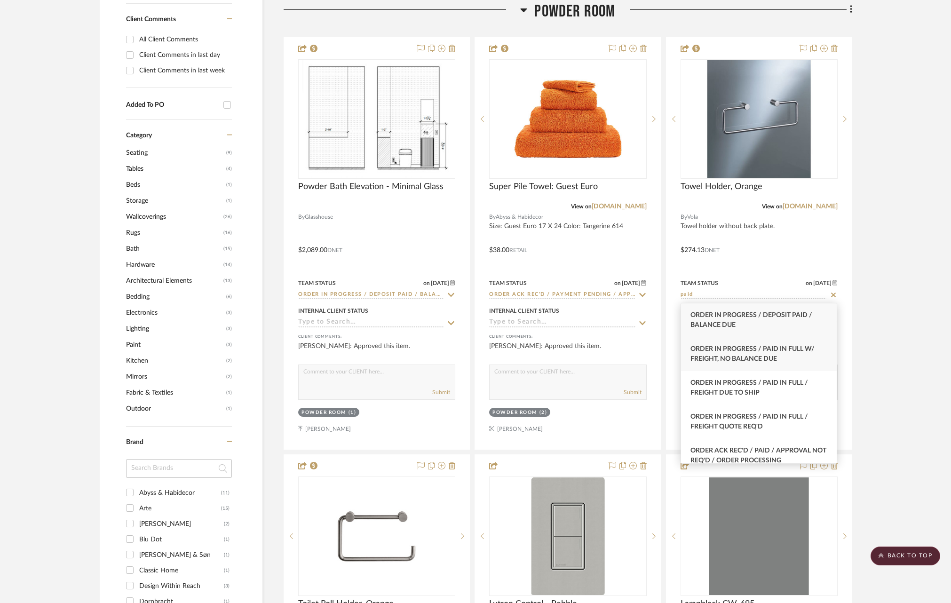
type input "paid"
click at [800, 356] on div "Order In Progress / Paid In Full w/ Freight, No Balance due" at bounding box center [759, 354] width 156 height 34
type input "[DATE]"
type input "Order In Progress / Paid In Full w/ Freight, No Balance due"
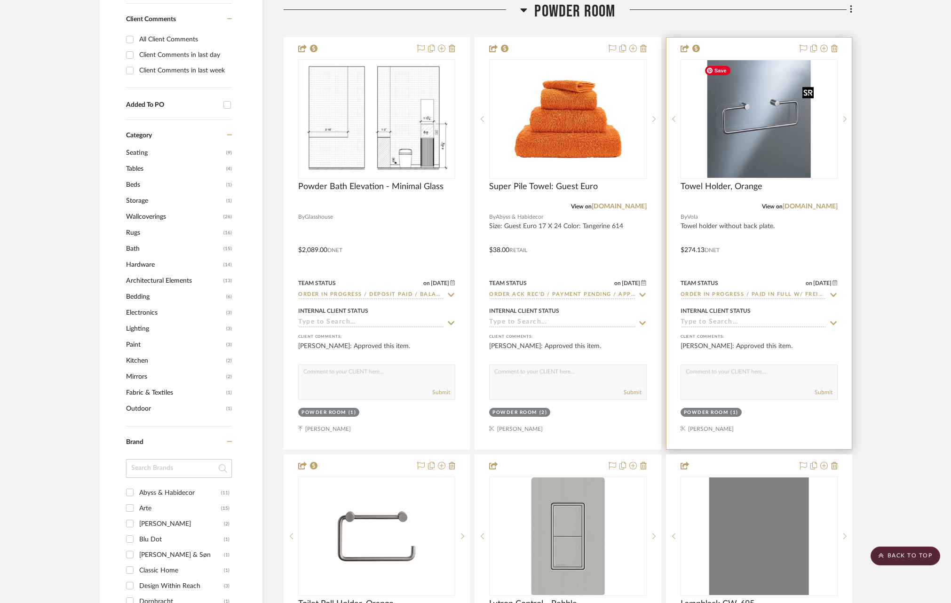
click at [757, 119] on img "0" at bounding box center [759, 119] width 118 height 118
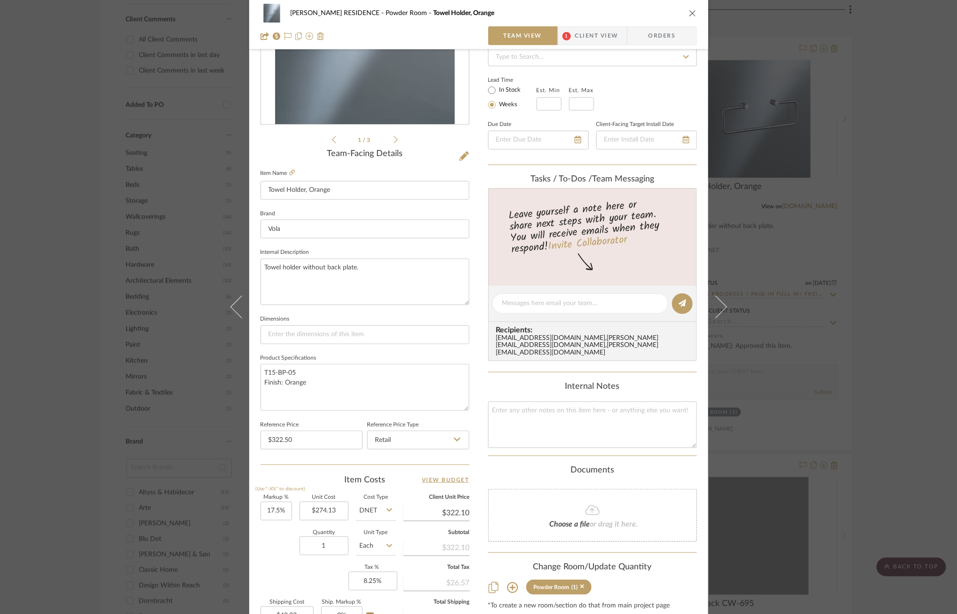
scroll to position [141, 0]
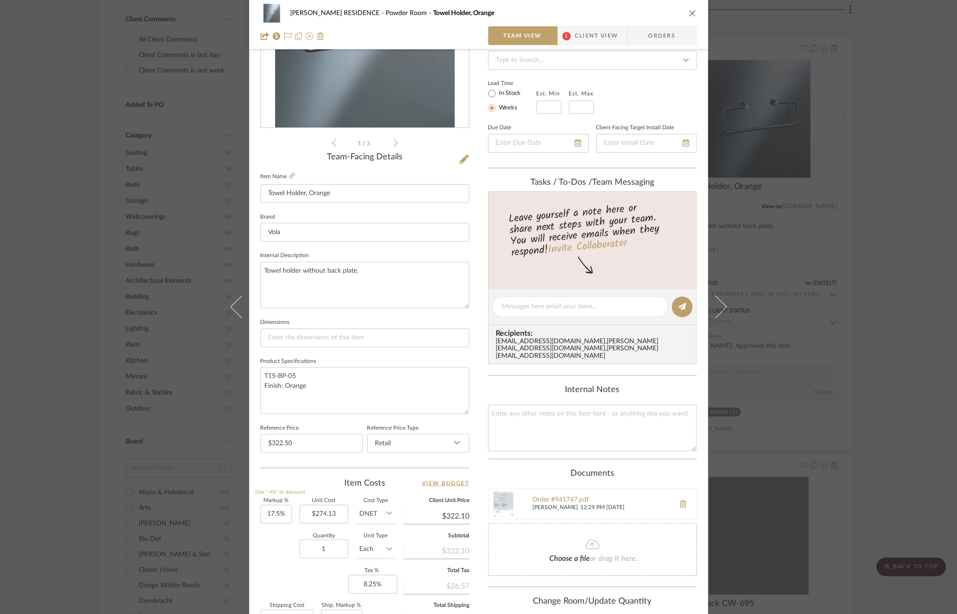
click at [921, 367] on div "[PERSON_NAME] RESIDENCE Powder Room Towel Holder, Orange Team View 1 Client Vie…" at bounding box center [478, 307] width 957 height 614
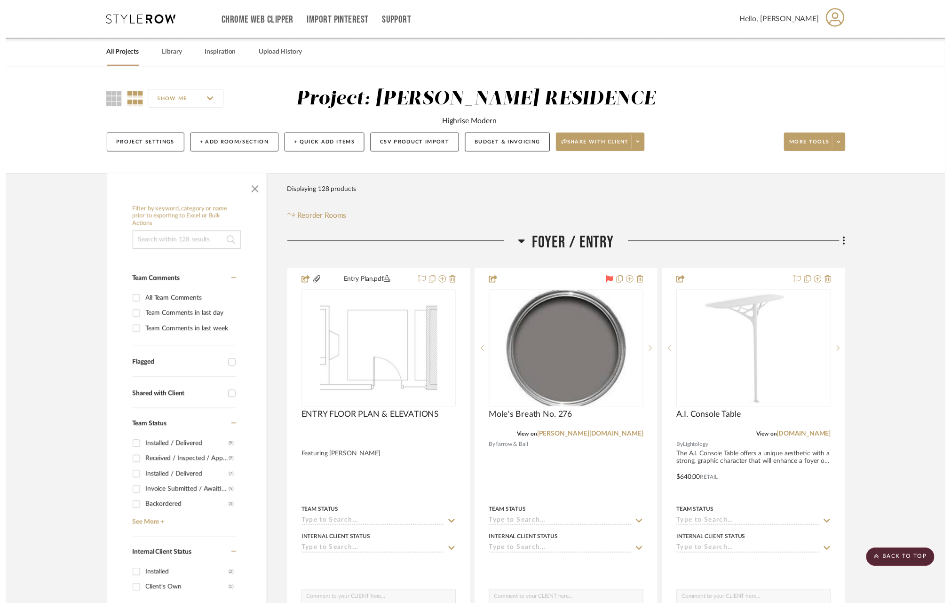
scroll to position [696, 0]
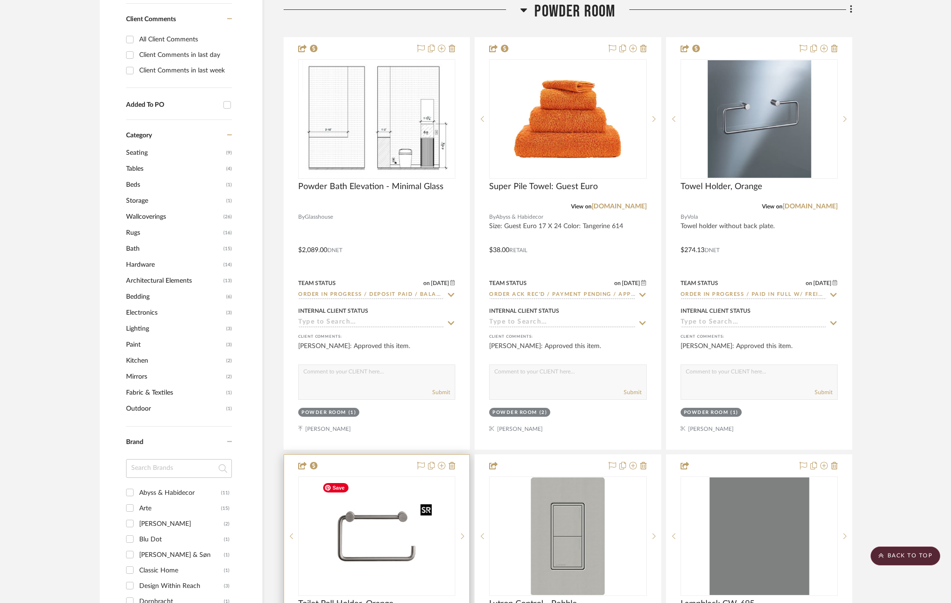
click at [371, 526] on img "0" at bounding box center [377, 536] width 118 height 118
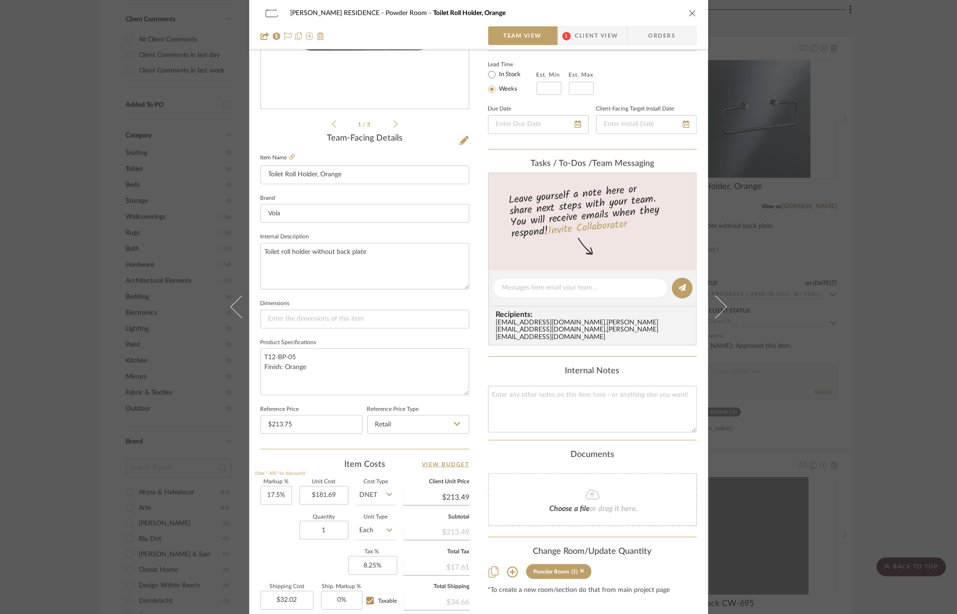
scroll to position [137, 0]
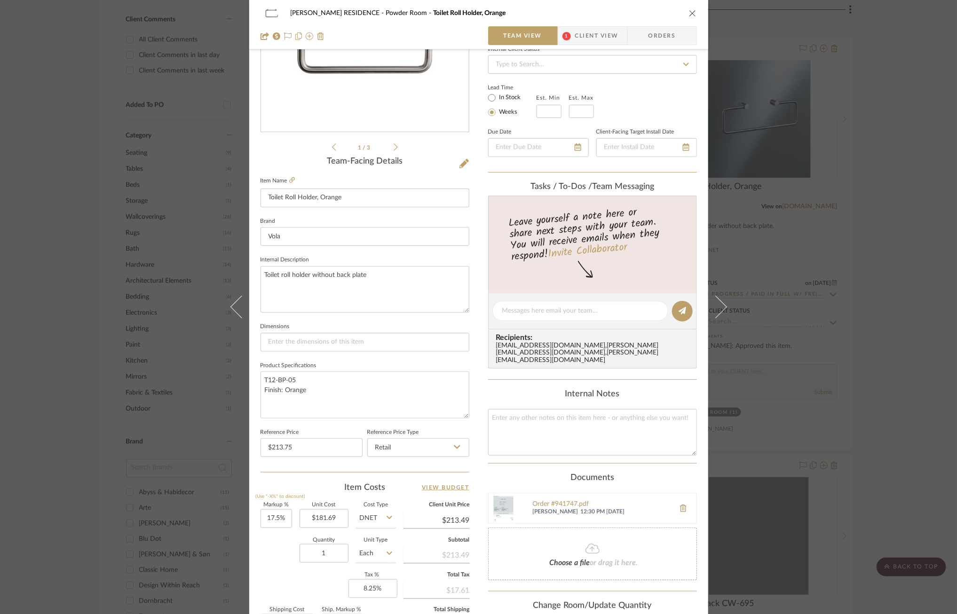
click at [846, 340] on div "[PERSON_NAME] RESIDENCE Powder Room Toilet Roll Holder, Orange Team View 1 Clie…" at bounding box center [478, 307] width 957 height 614
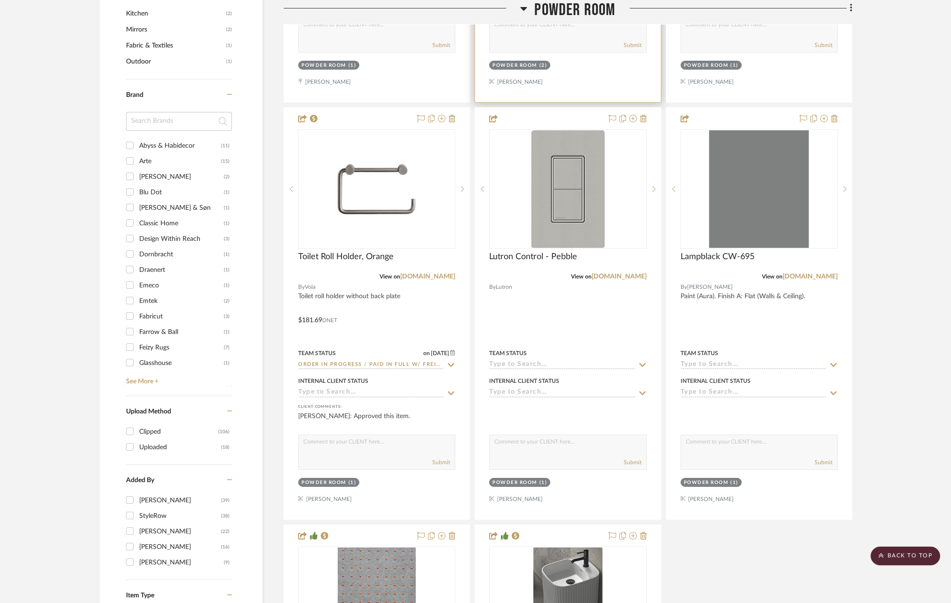
scroll to position [1043, 0]
